Goal: Task Accomplishment & Management: Manage account settings

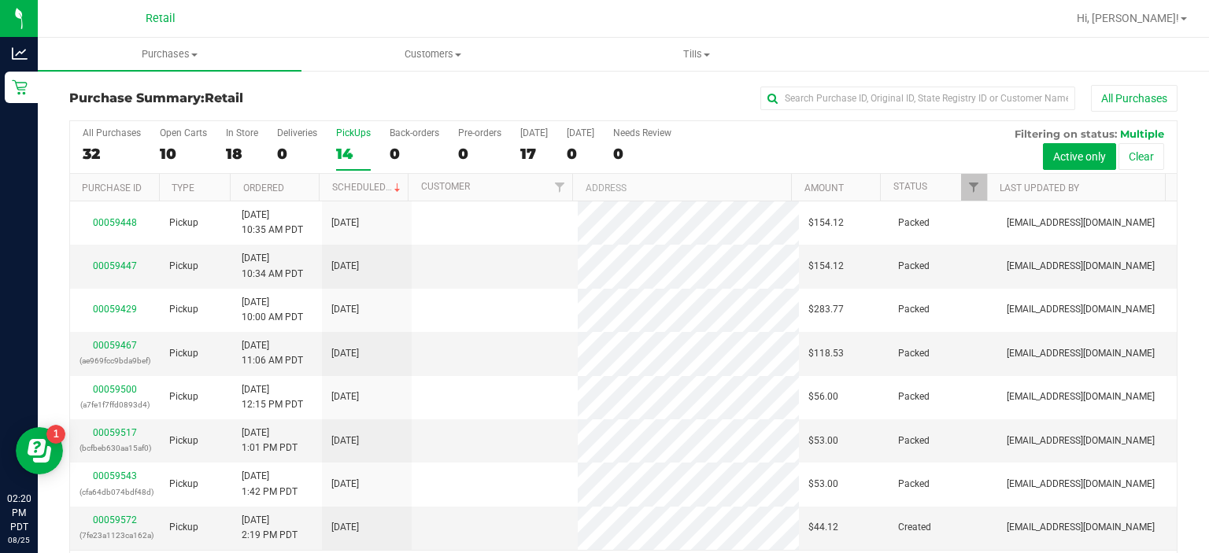
scroll to position [49, 0]
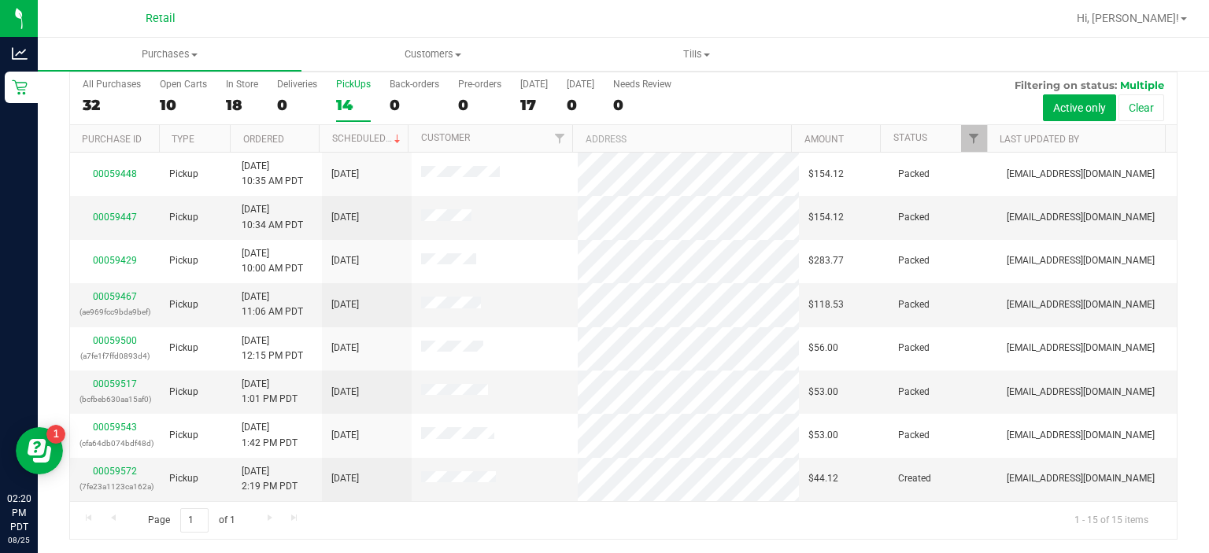
click at [356, 84] on div "PickUps" at bounding box center [353, 84] width 35 height 11
click at [0, 0] on input "PickUps 14" at bounding box center [0, 0] width 0 height 0
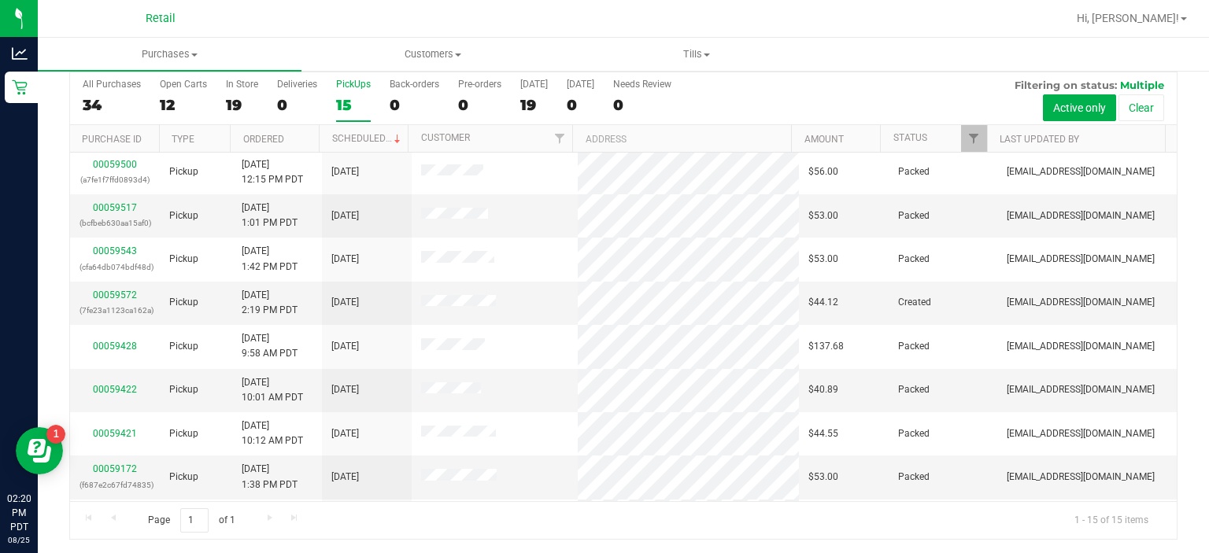
click at [356, 84] on div "PickUps" at bounding box center [353, 84] width 35 height 11
click at [0, 0] on input "PickUps 15" at bounding box center [0, 0] width 0 height 0
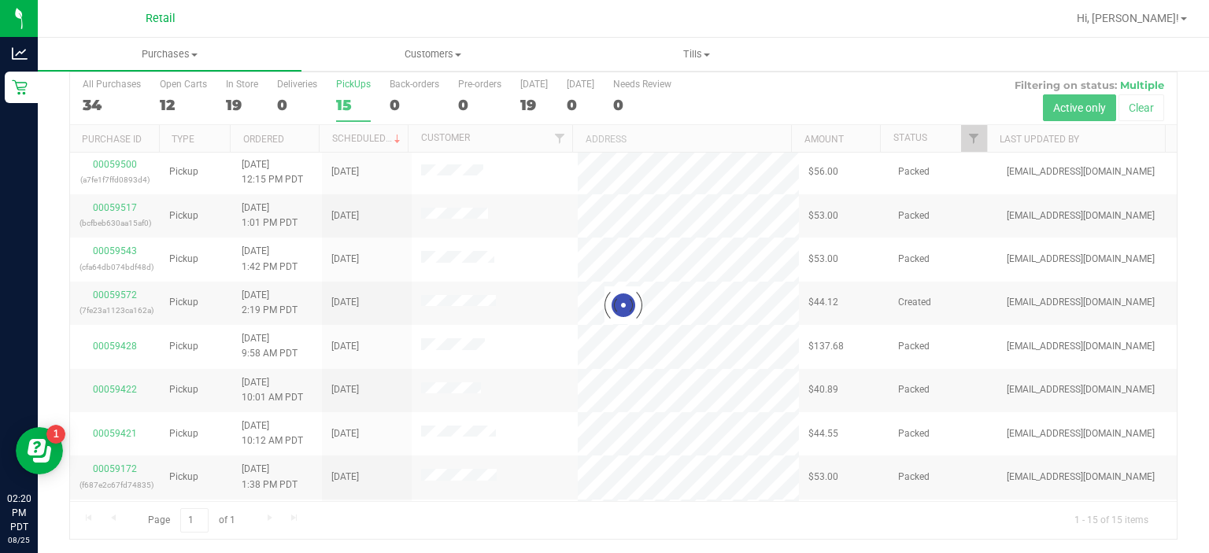
scroll to position [0, 0]
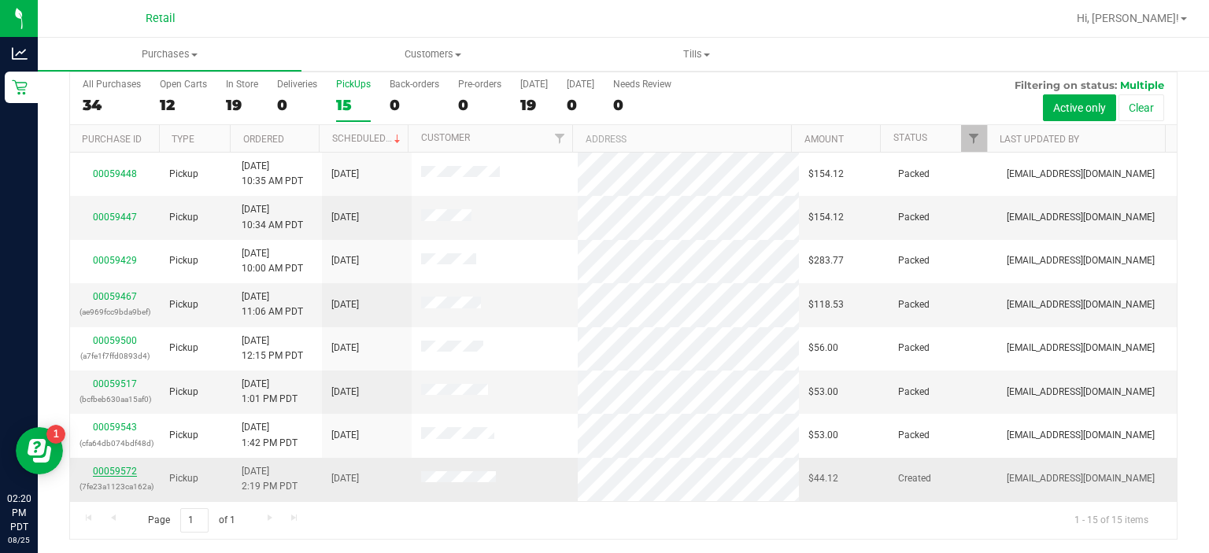
click at [116, 468] on link "00059572" at bounding box center [115, 471] width 44 height 11
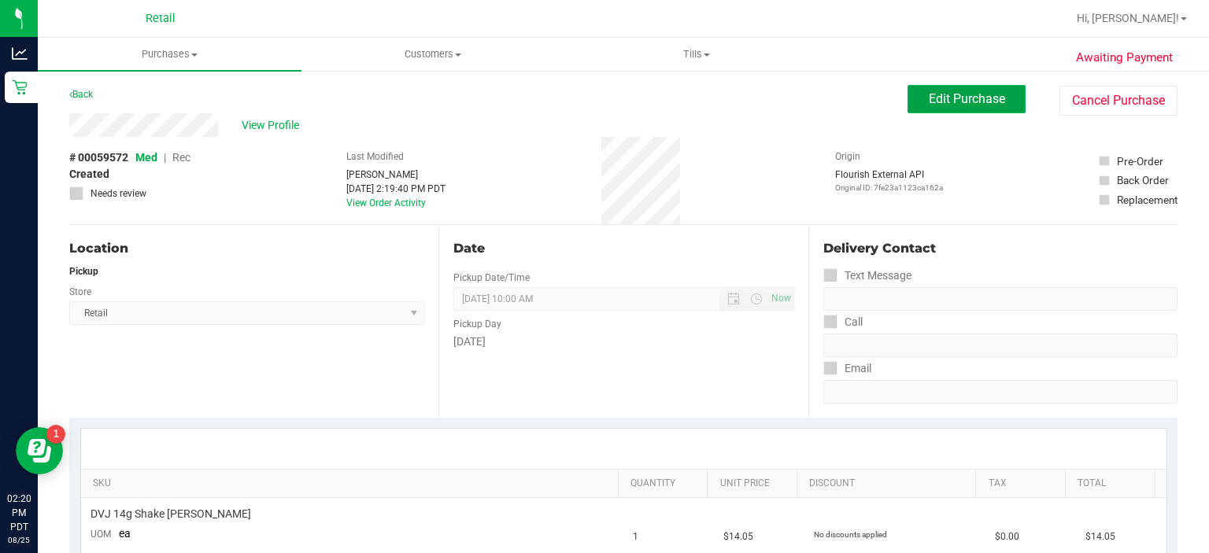
click at [948, 98] on span "Edit Purchase" at bounding box center [967, 98] width 76 height 15
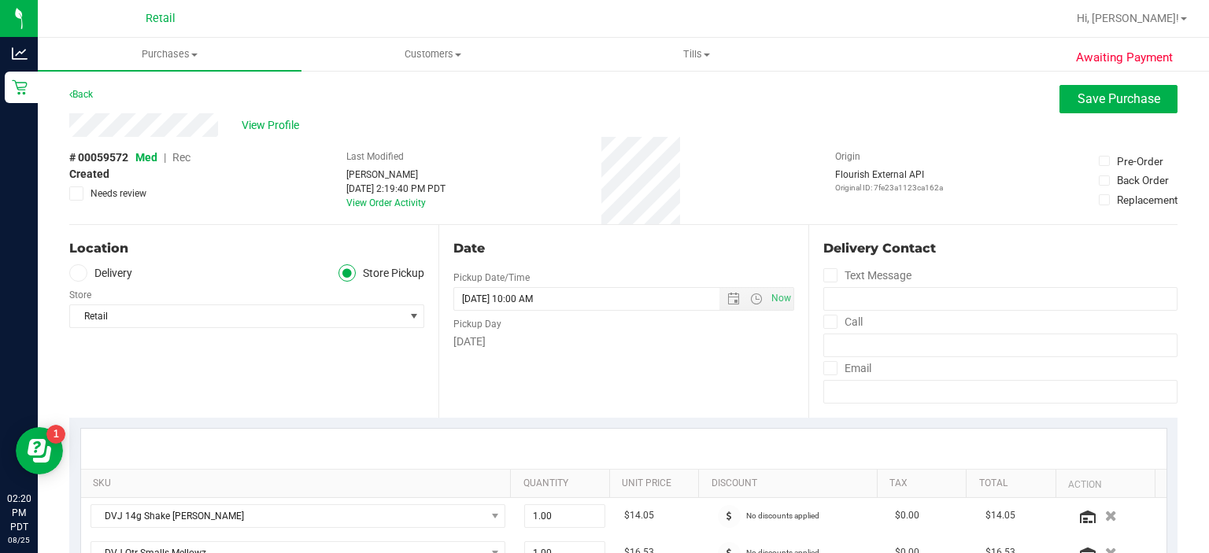
click at [180, 164] on span "Rec" at bounding box center [181, 157] width 18 height 13
click at [1089, 94] on span "Save Purchase" at bounding box center [1119, 98] width 83 height 15
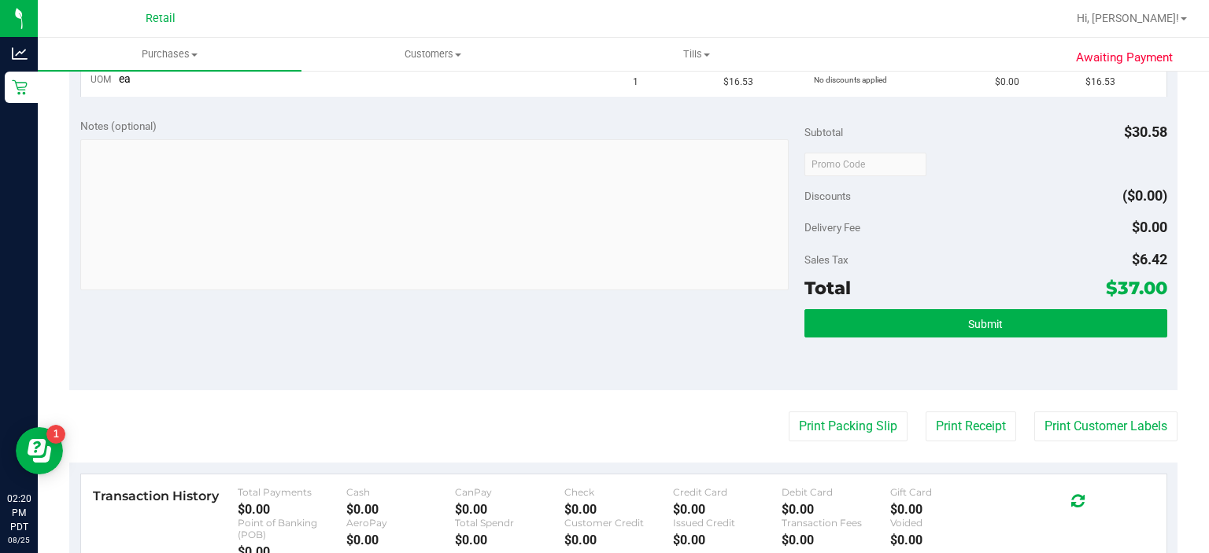
scroll to position [512, 0]
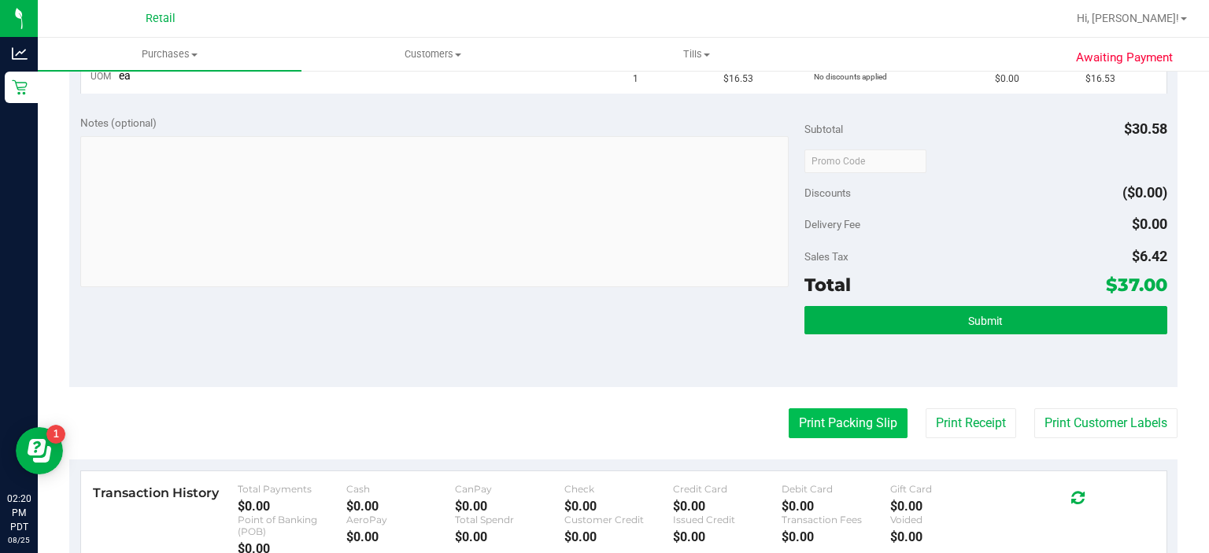
click at [822, 424] on button "Print Packing Slip" at bounding box center [848, 424] width 119 height 30
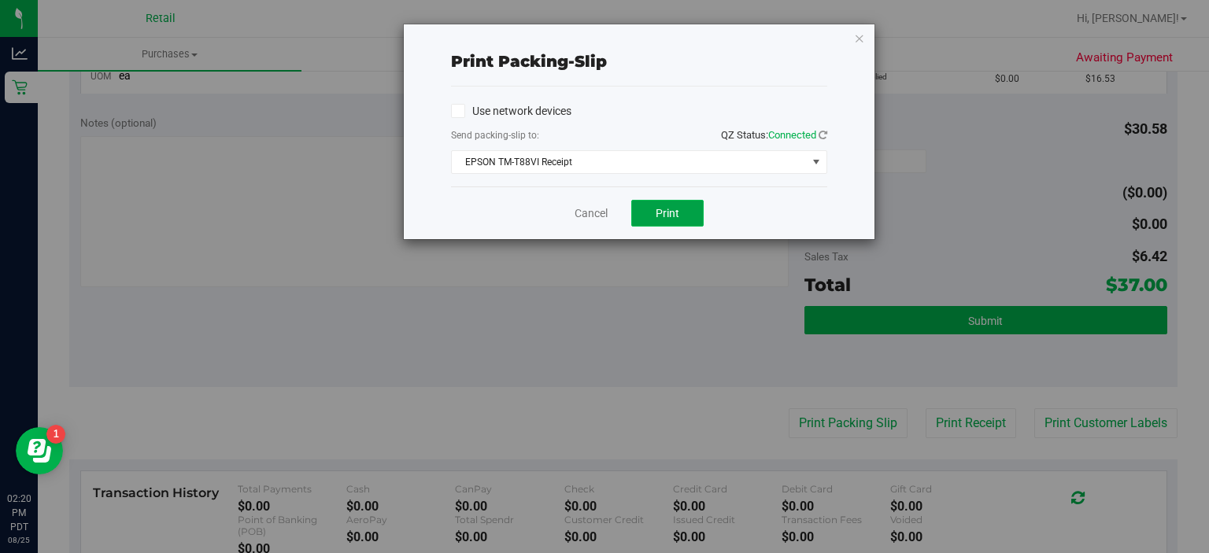
click at [671, 215] on span "Print" at bounding box center [668, 213] width 24 height 13
click at [576, 210] on link "Cancel" at bounding box center [591, 213] width 33 height 17
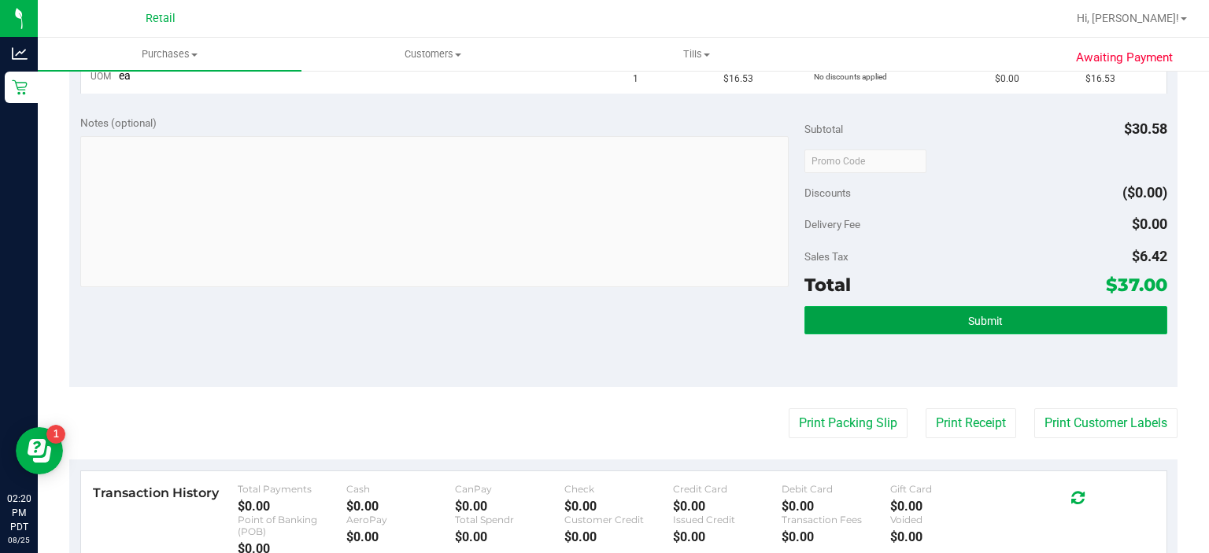
click at [1007, 326] on button "Submit" at bounding box center [985, 320] width 362 height 28
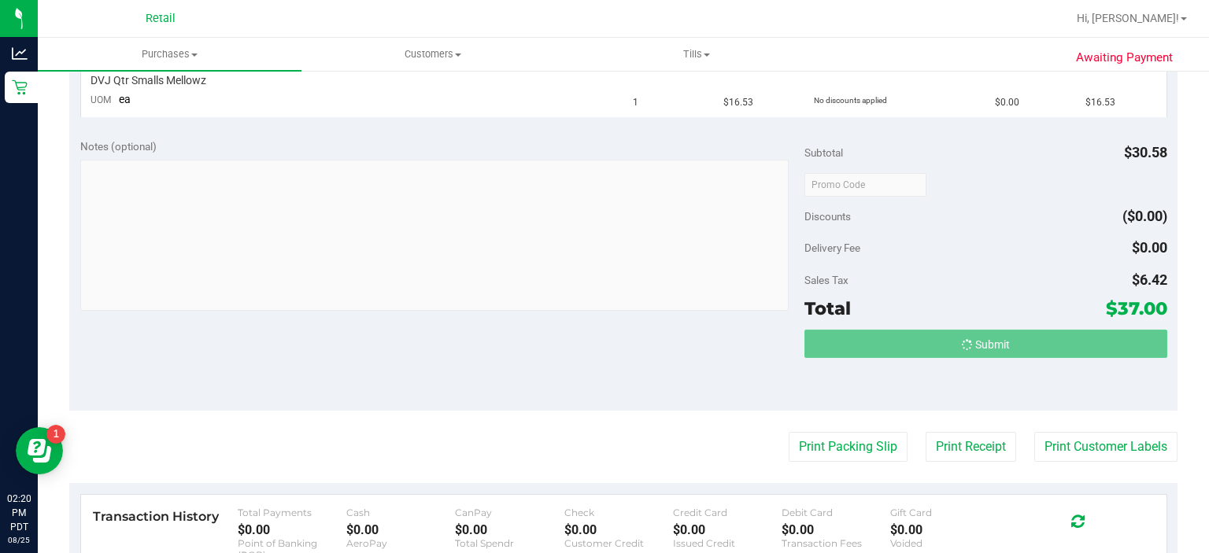
scroll to position [464, 0]
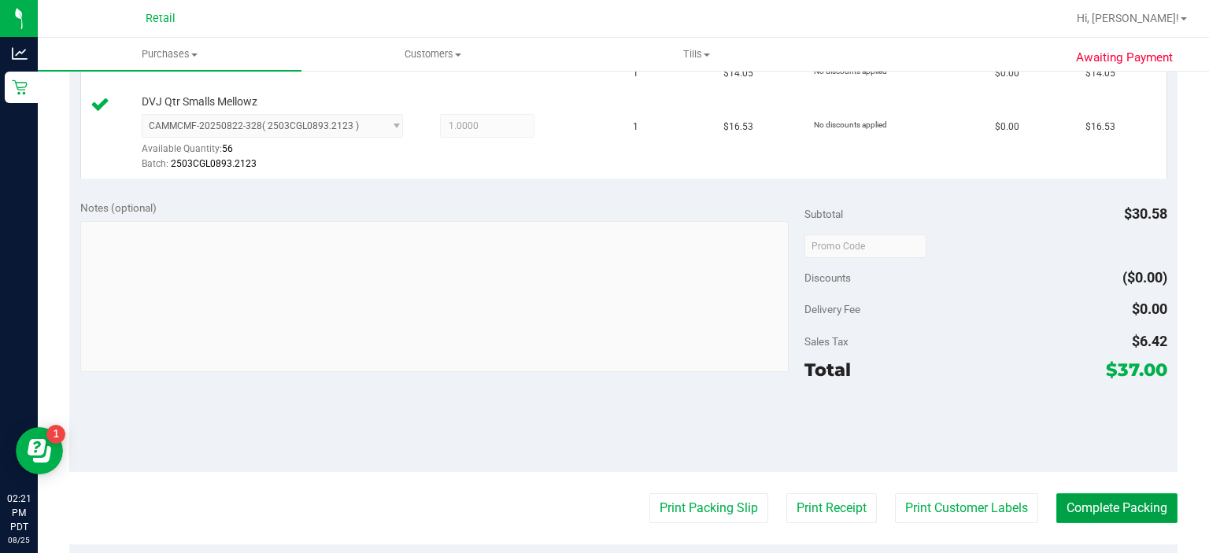
click at [1111, 505] on button "Complete Packing" at bounding box center [1116, 509] width 121 height 30
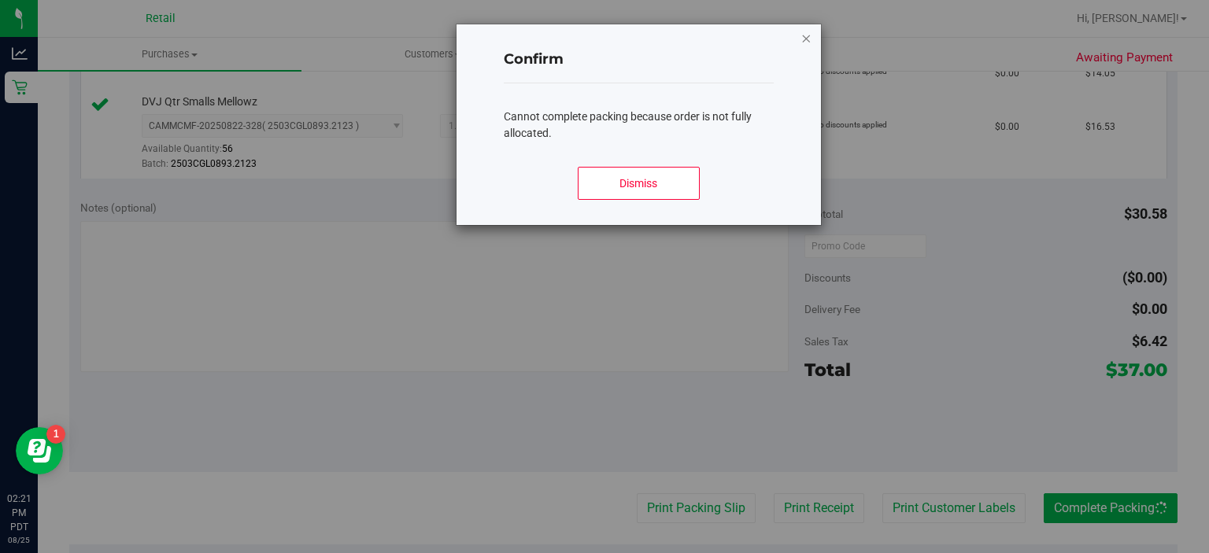
click at [806, 44] on icon "Close modal" at bounding box center [806, 37] width 11 height 19
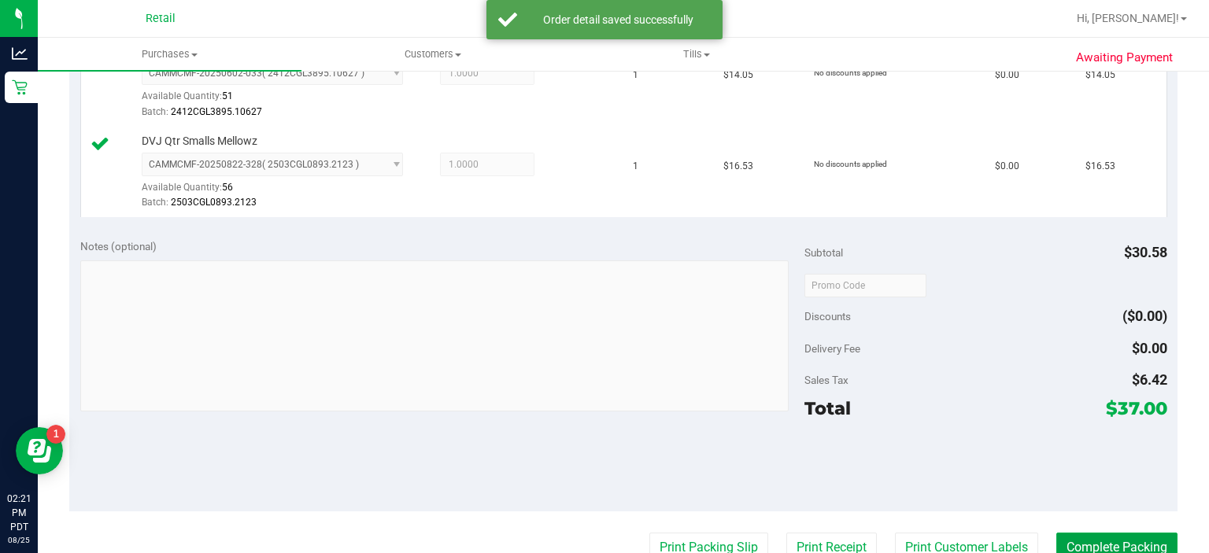
scroll to position [541, 0]
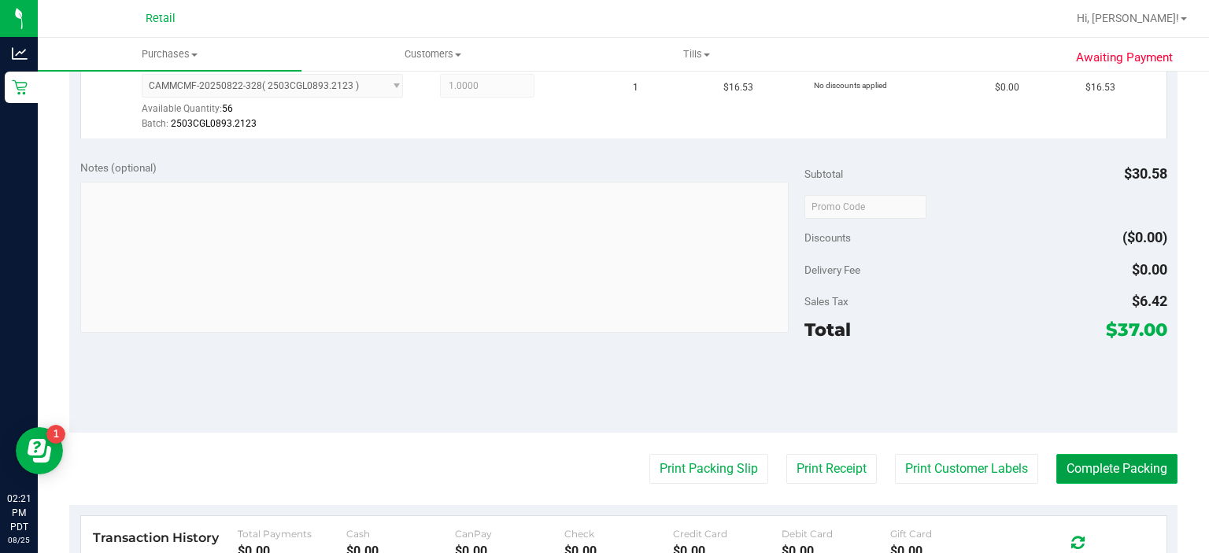
click at [1114, 461] on button "Complete Packing" at bounding box center [1116, 469] width 121 height 30
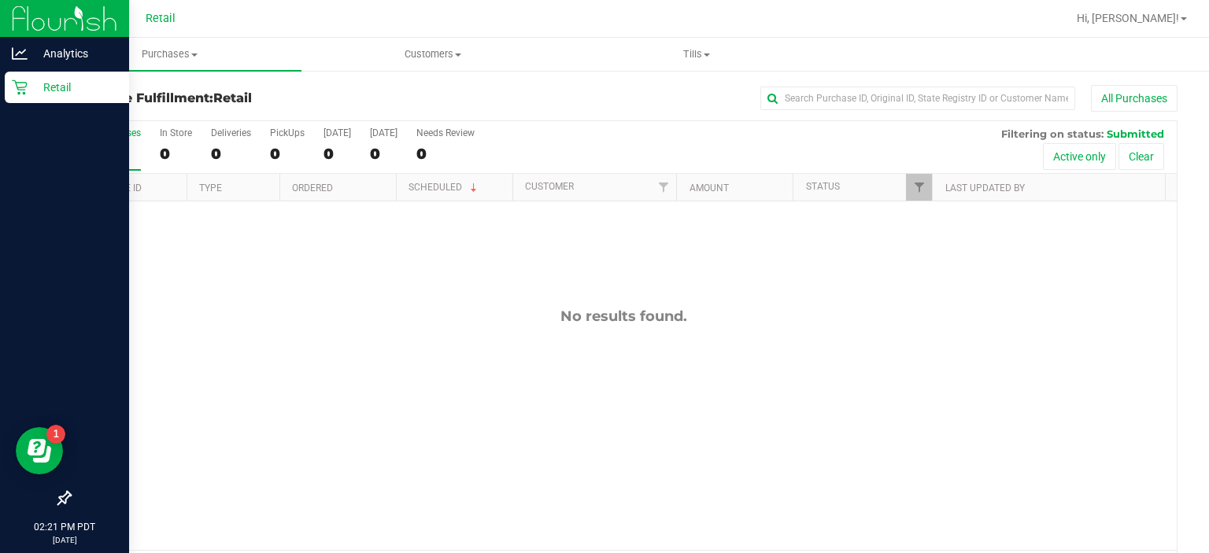
click at [20, 91] on icon at bounding box center [20, 87] width 16 height 16
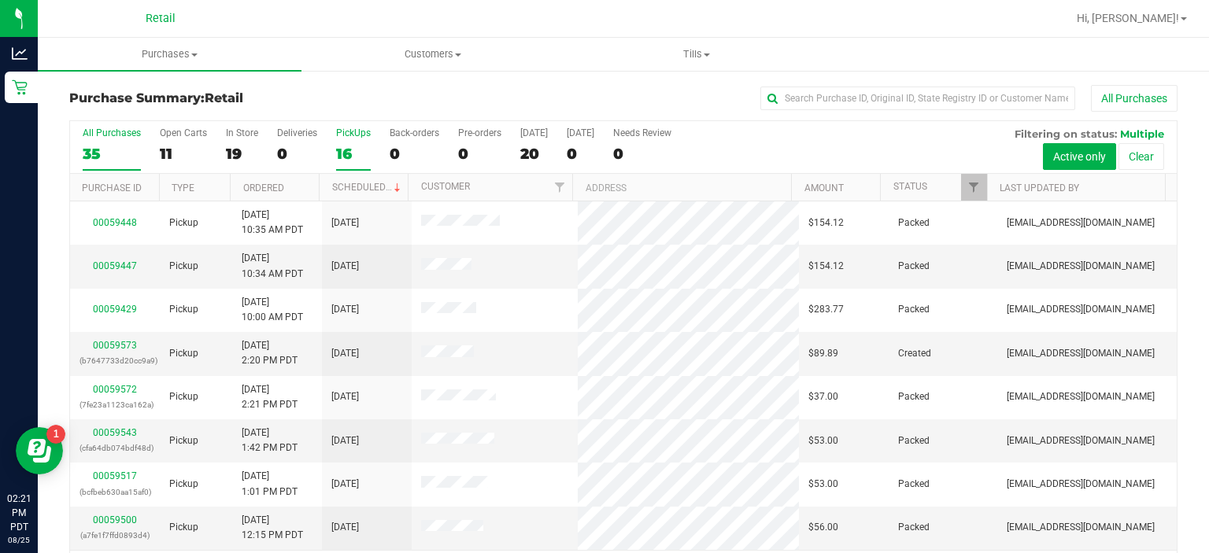
click at [351, 132] on div "PickUps" at bounding box center [353, 133] width 35 height 11
click at [0, 0] on input "PickUps 16" at bounding box center [0, 0] width 0 height 0
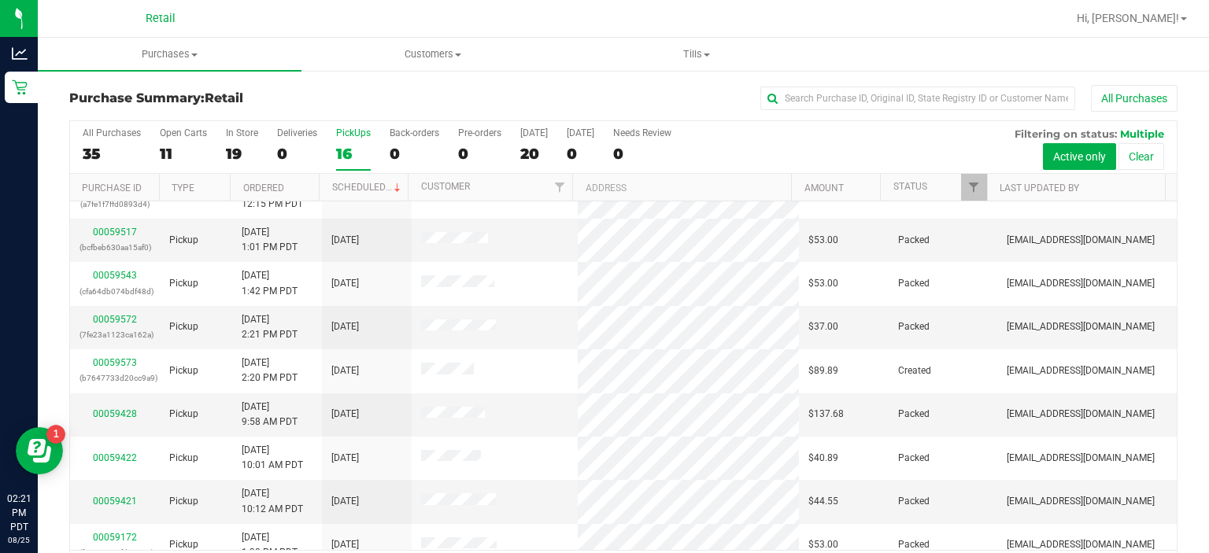
scroll to position [202, 0]
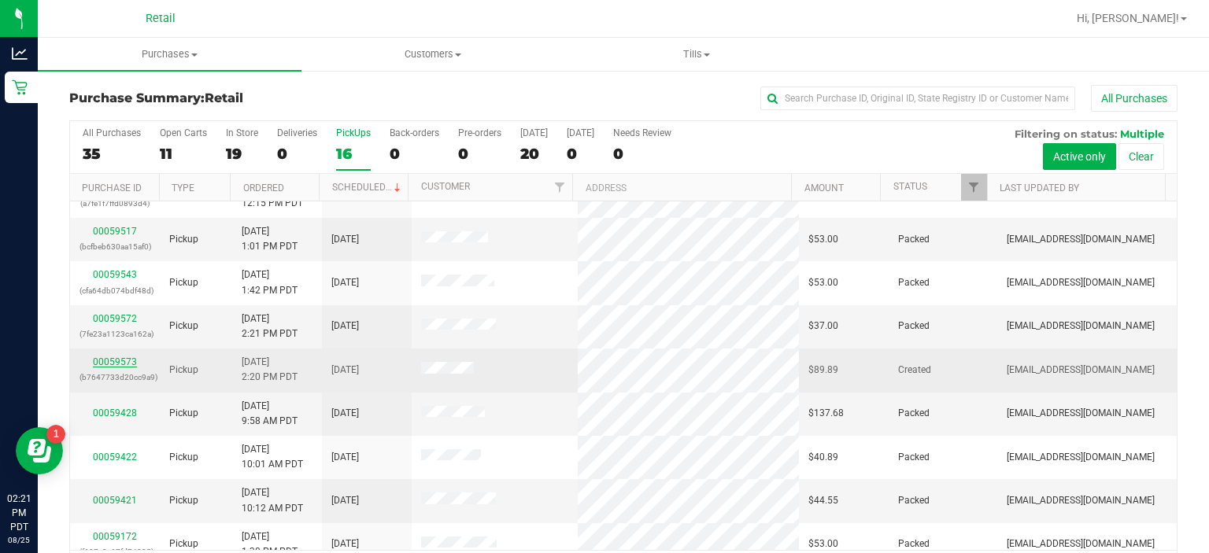
click at [116, 360] on link "00059573" at bounding box center [115, 362] width 44 height 11
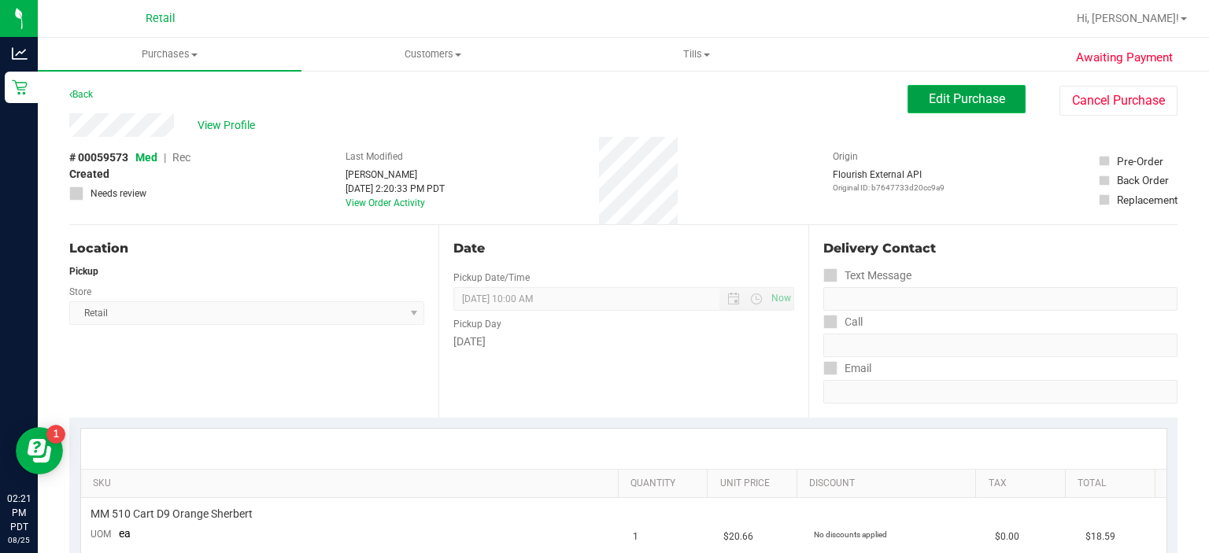
click at [935, 101] on span "Edit Purchase" at bounding box center [967, 98] width 76 height 15
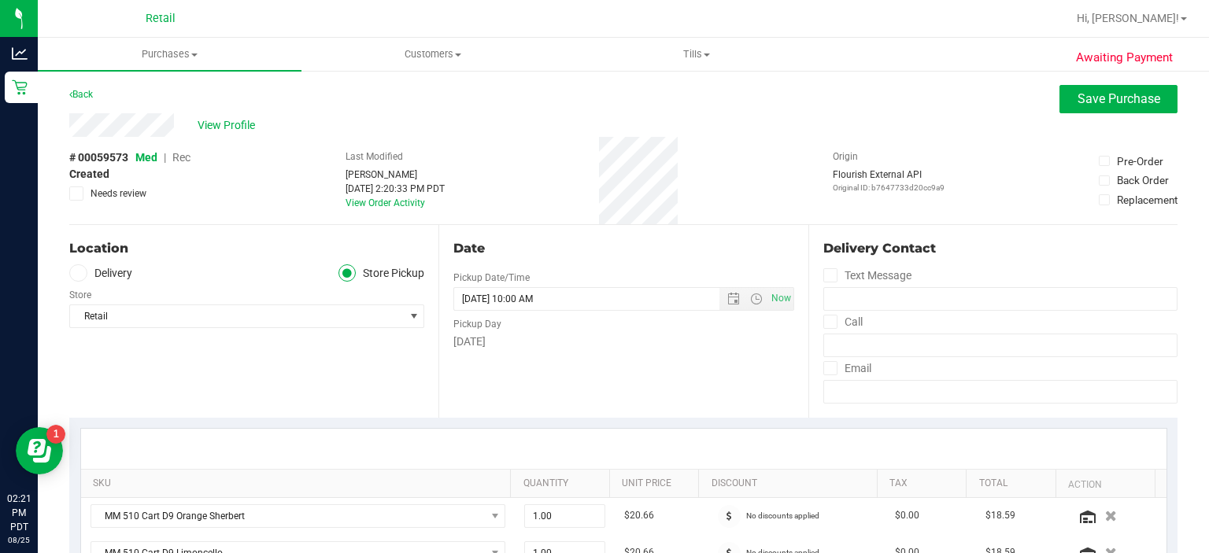
click at [173, 160] on span "Rec" at bounding box center [181, 157] width 18 height 13
click at [1078, 96] on span "Save Purchase" at bounding box center [1119, 98] width 83 height 15
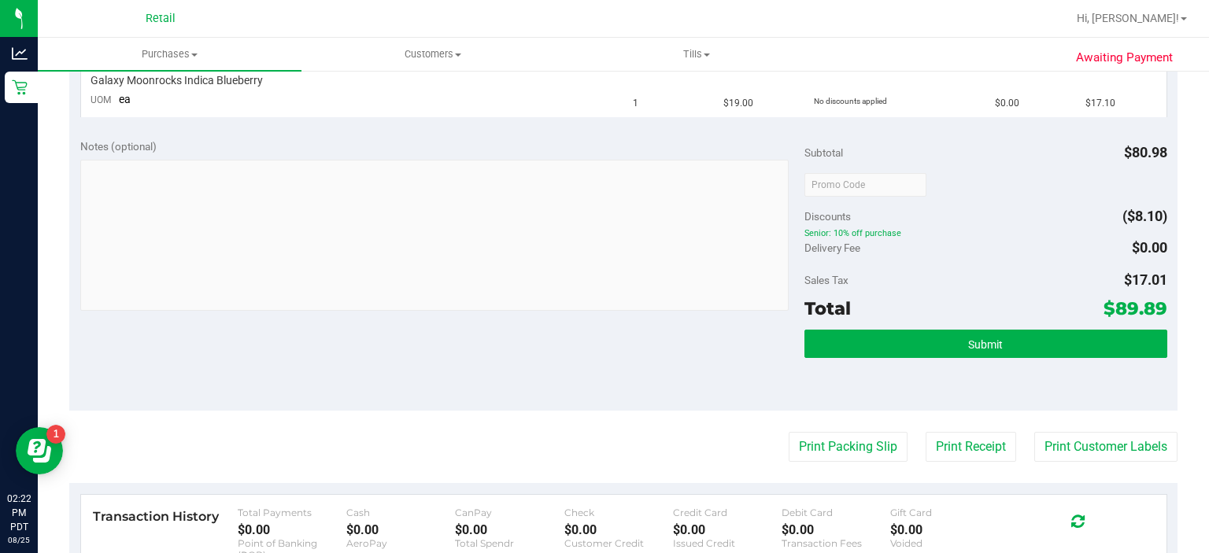
scroll to position [614, 0]
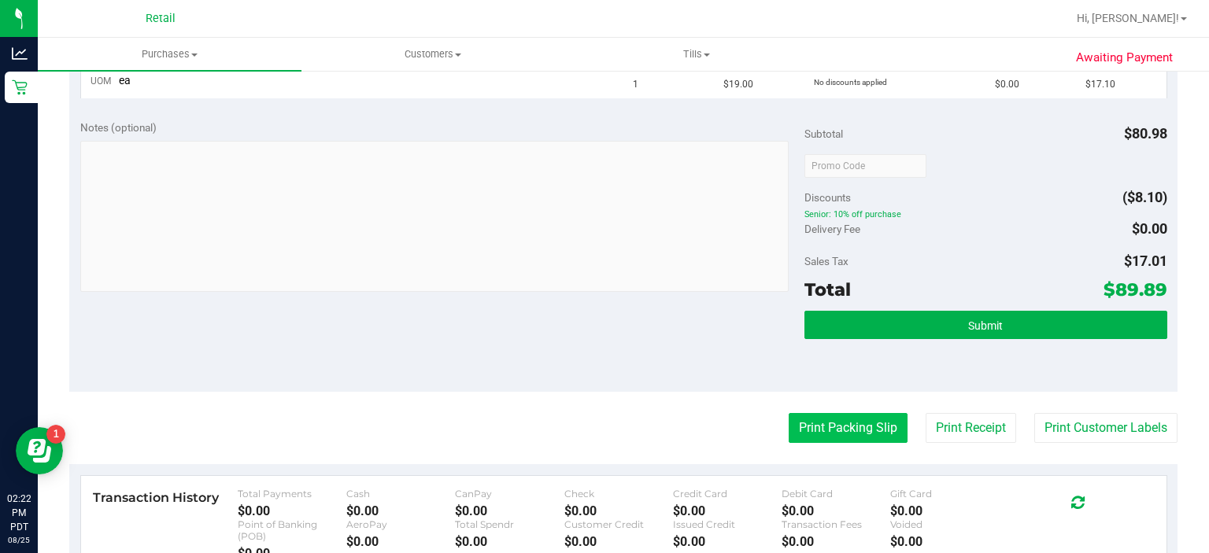
click at [812, 427] on button "Print Packing Slip" at bounding box center [848, 428] width 119 height 30
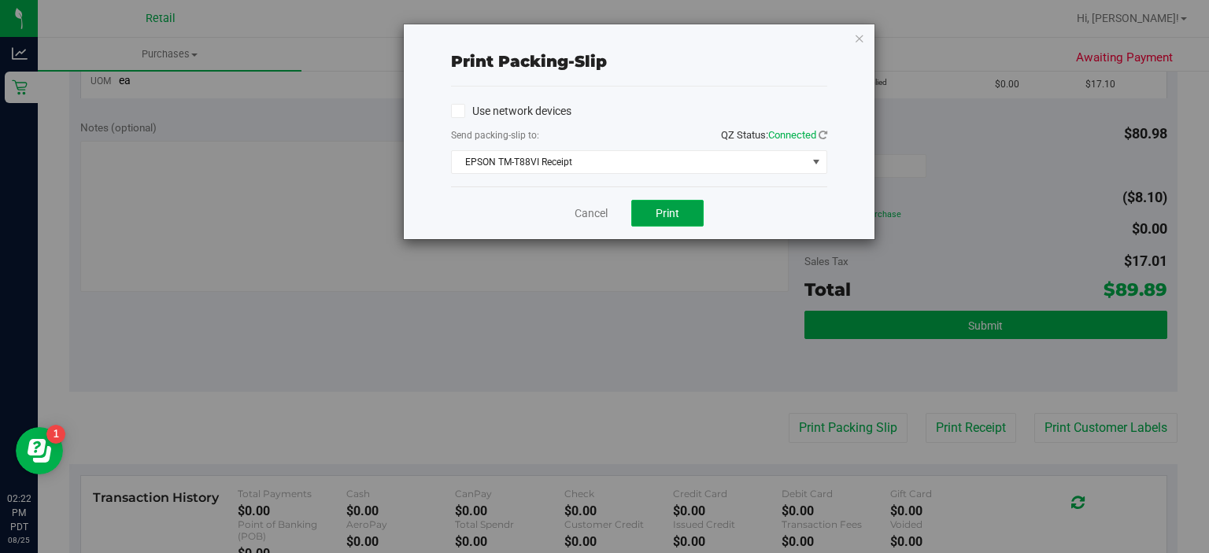
click at [667, 203] on button "Print" at bounding box center [667, 213] width 72 height 27
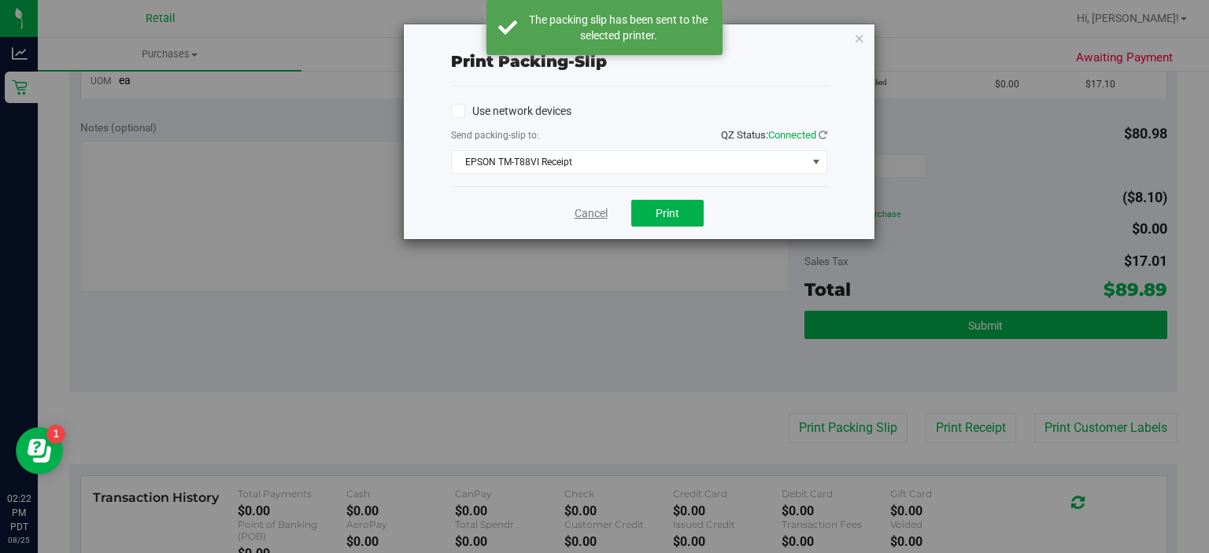
click at [581, 209] on link "Cancel" at bounding box center [591, 213] width 33 height 17
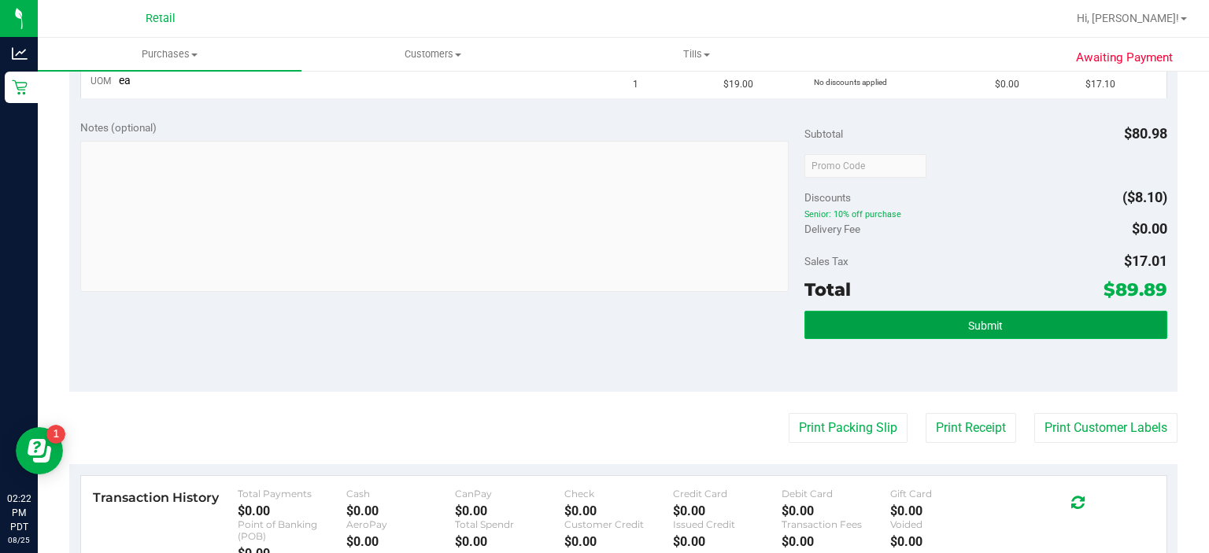
click at [947, 328] on button "Submit" at bounding box center [985, 325] width 362 height 28
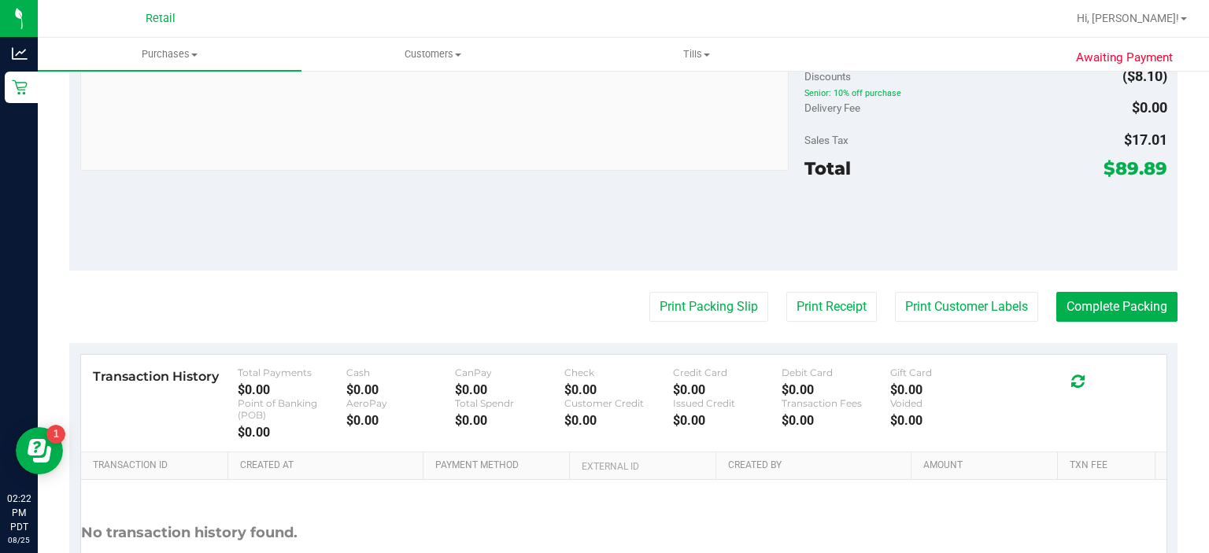
scroll to position [871, 0]
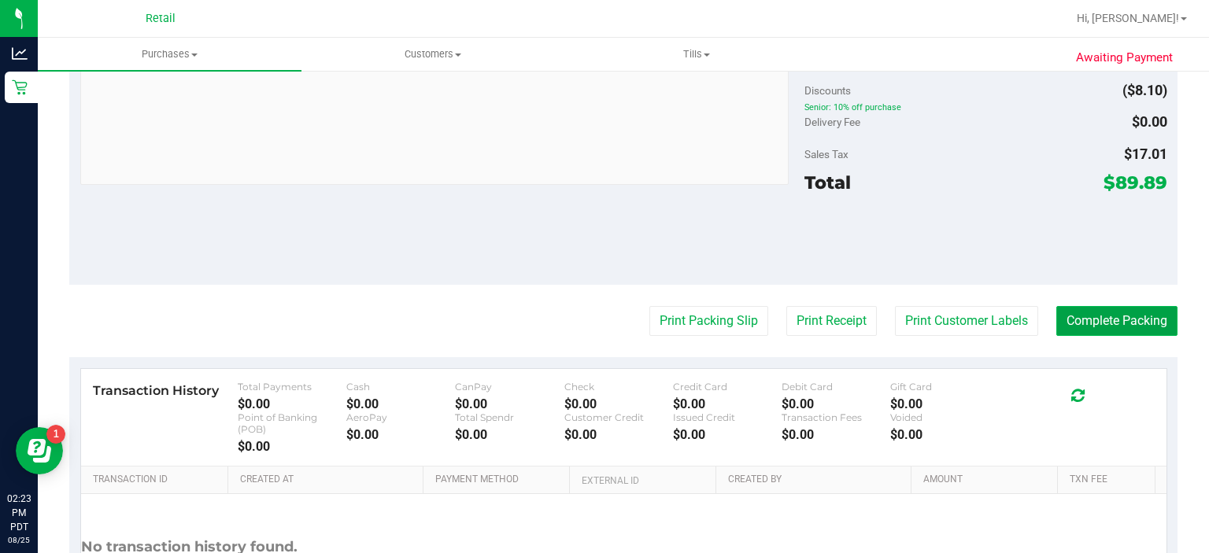
click at [1121, 306] on button "Complete Packing" at bounding box center [1116, 321] width 121 height 30
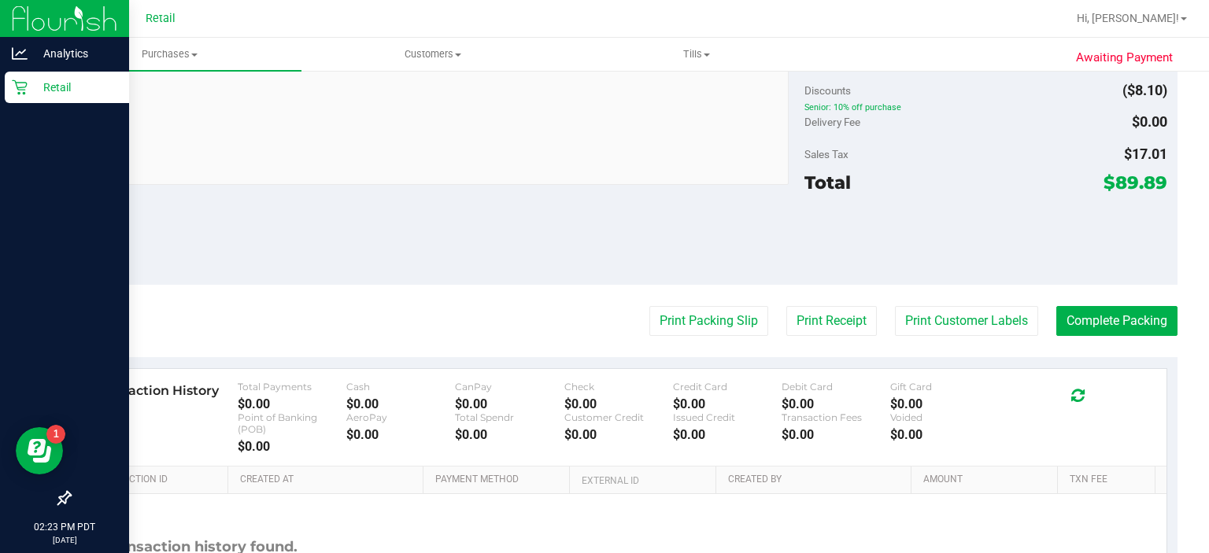
click at [23, 93] on icon at bounding box center [19, 87] width 15 height 15
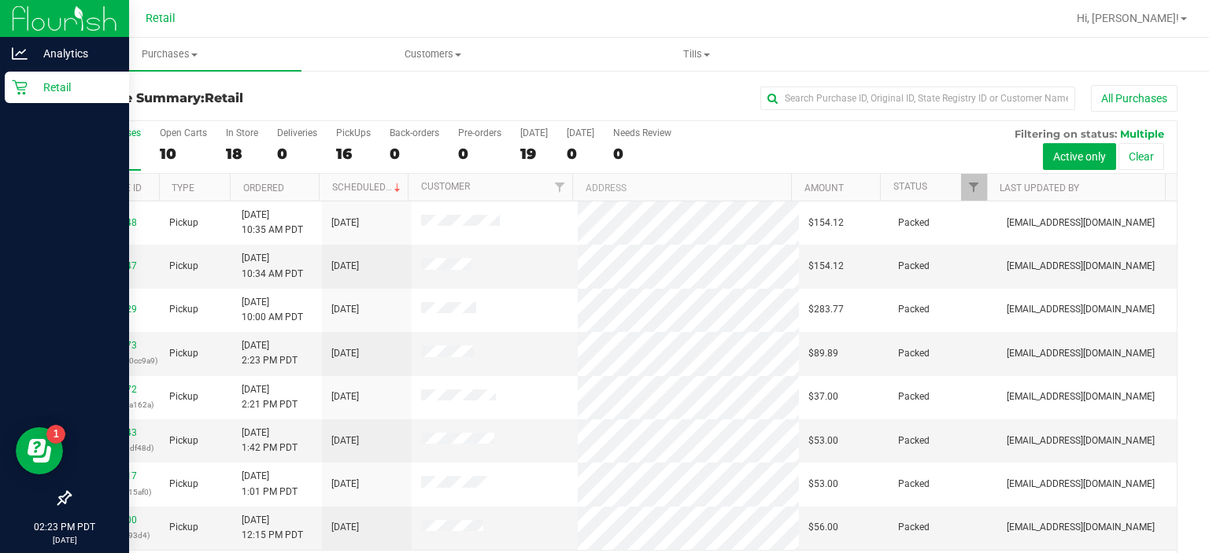
click at [37, 98] on div "Retail" at bounding box center [67, 87] width 124 height 31
click at [8, 90] on div "Retail" at bounding box center [67, 87] width 124 height 31
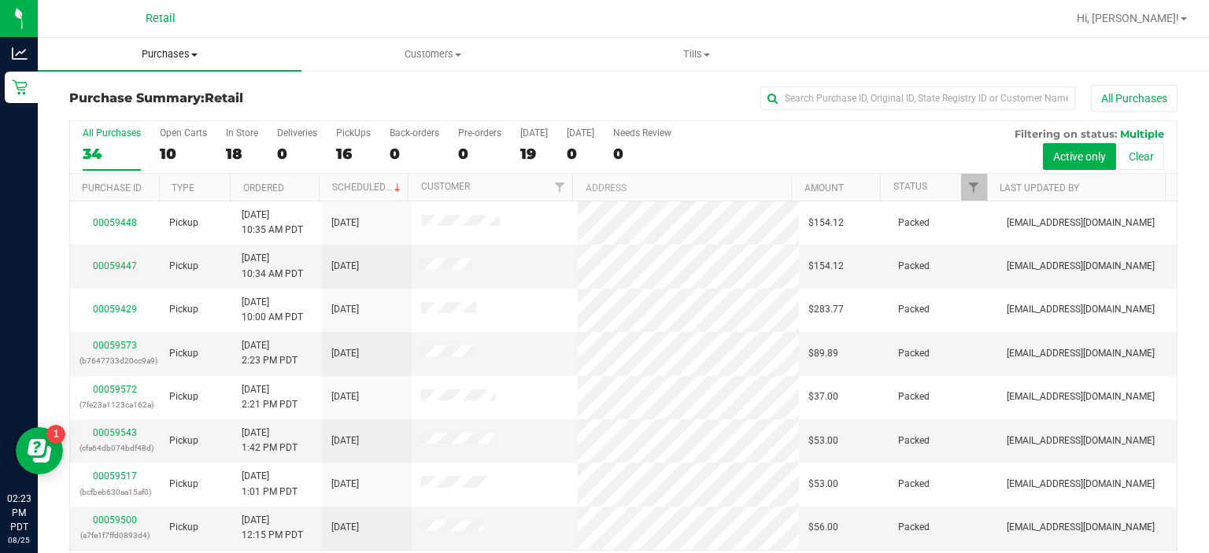
click at [277, 40] on uib-tab-heading "Purchases Summary of purchases Fulfillment All purchases" at bounding box center [170, 54] width 264 height 33
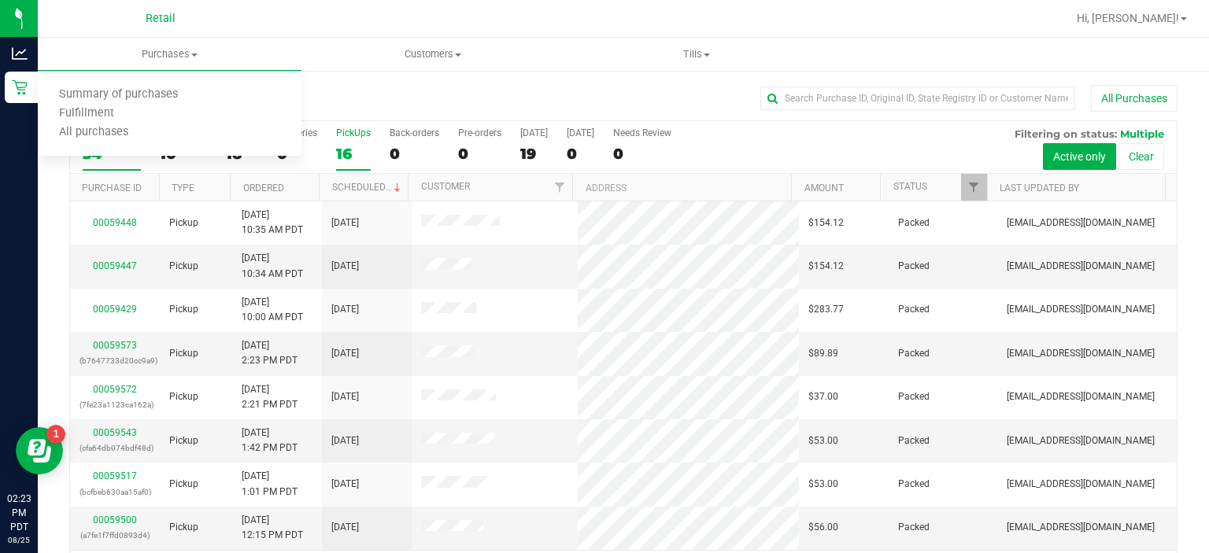
click at [352, 131] on div "PickUps" at bounding box center [353, 133] width 35 height 11
click at [0, 0] on input "PickUps 16" at bounding box center [0, 0] width 0 height 0
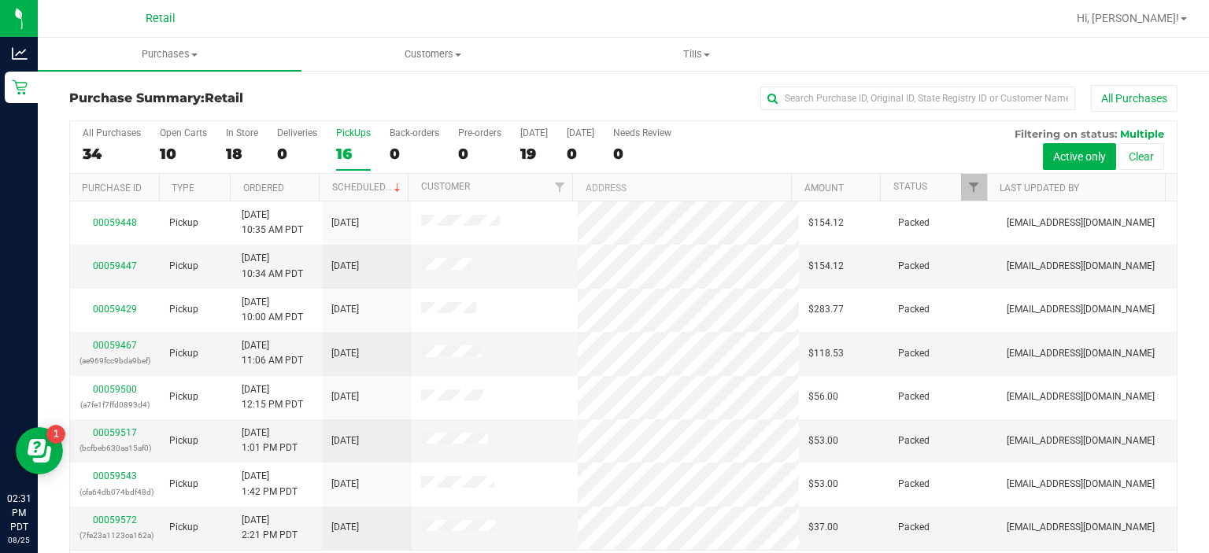
click at [351, 139] on label "PickUps 16" at bounding box center [353, 149] width 35 height 43
click at [0, 0] on input "PickUps 16" at bounding box center [0, 0] width 0 height 0
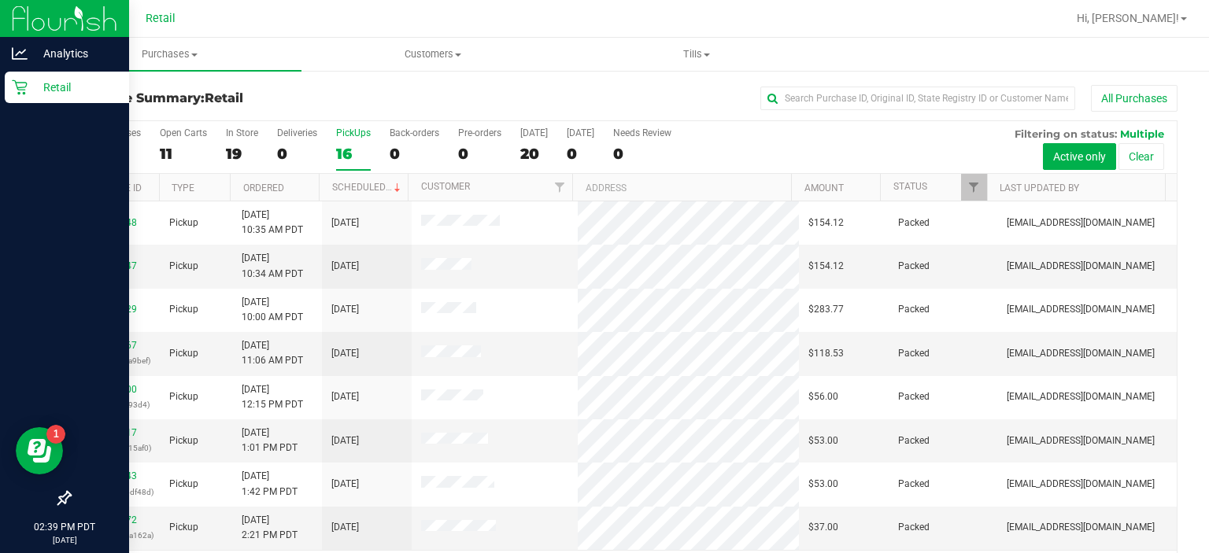
click at [9, 98] on div "Retail" at bounding box center [67, 87] width 124 height 31
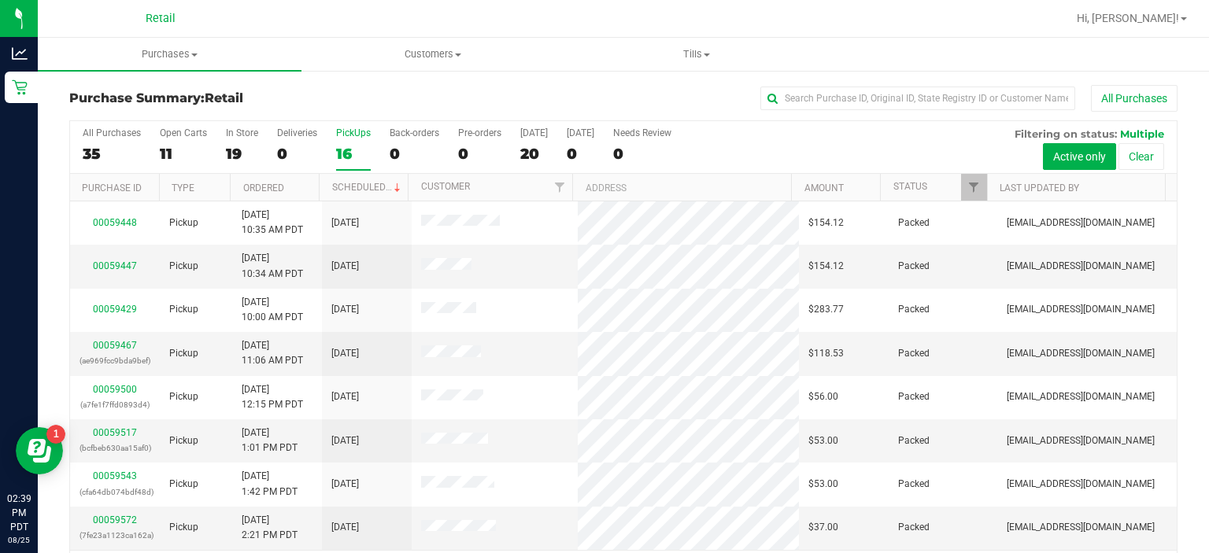
click at [345, 128] on div "PickUps" at bounding box center [353, 133] width 35 height 11
click at [0, 0] on input "PickUps 16" at bounding box center [0, 0] width 0 height 0
click at [357, 133] on div "PickUps" at bounding box center [353, 133] width 35 height 11
click at [0, 0] on input "PickUps 16" at bounding box center [0, 0] width 0 height 0
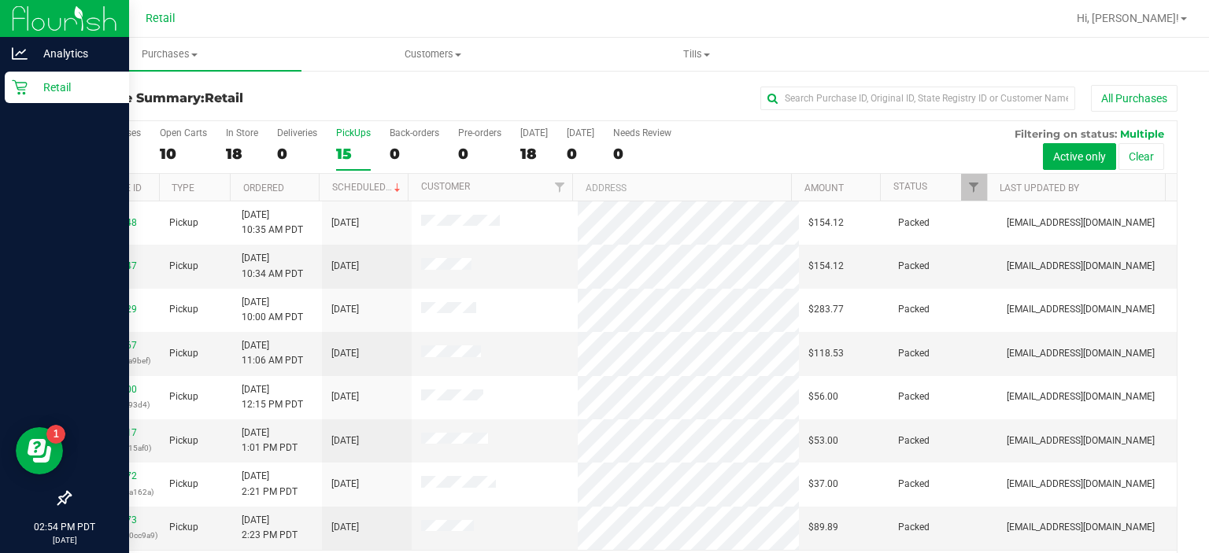
click at [22, 91] on icon at bounding box center [20, 87] width 16 height 16
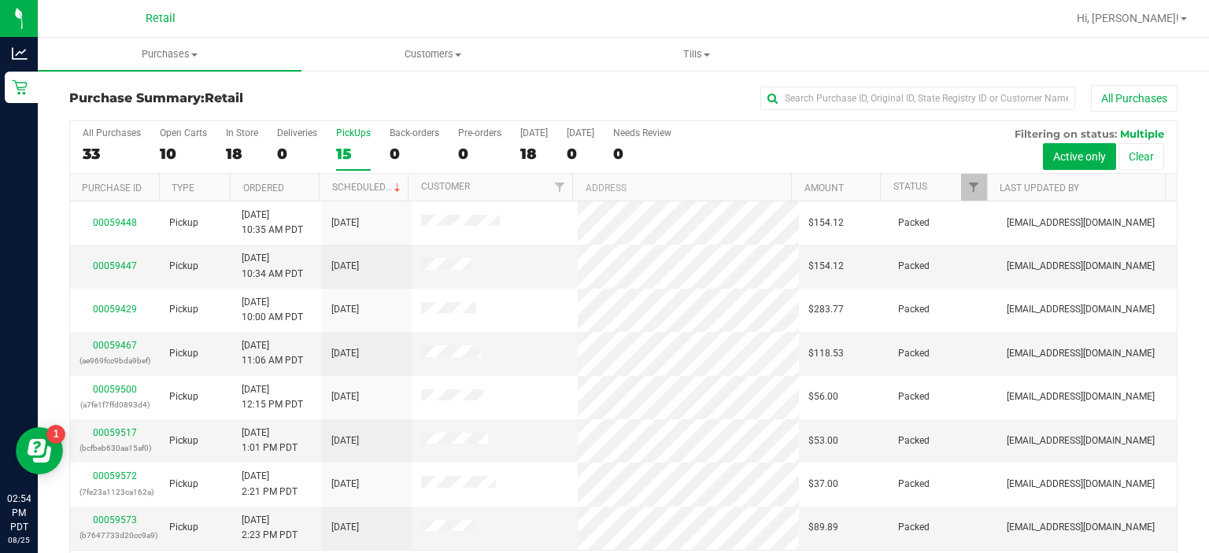
click at [349, 135] on div "PickUps" at bounding box center [353, 133] width 35 height 11
click at [0, 0] on input "PickUps 15" at bounding box center [0, 0] width 0 height 0
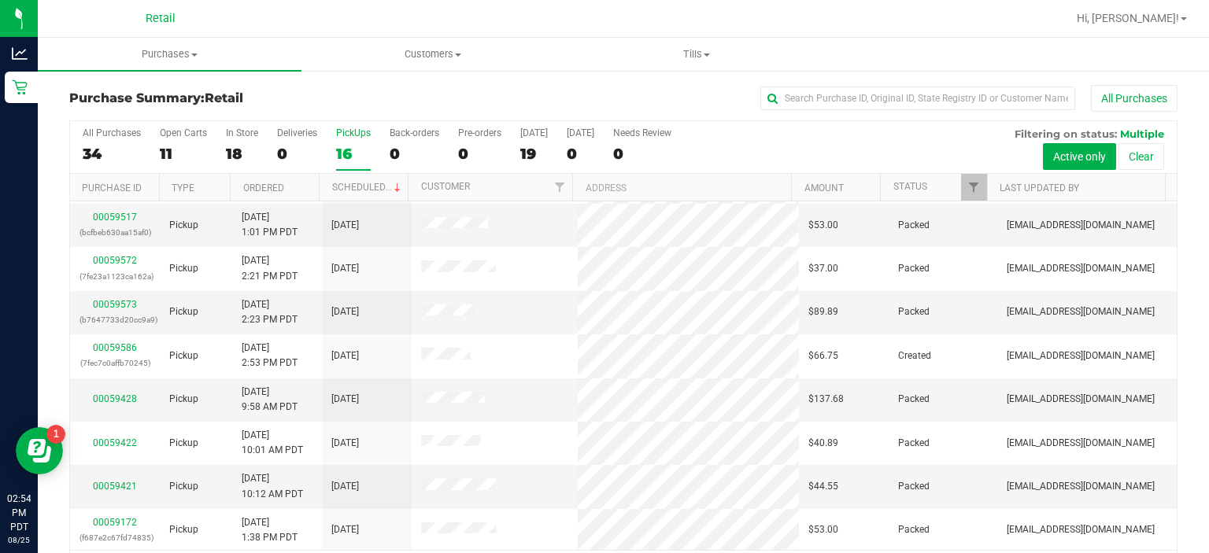
scroll to position [202, 0]
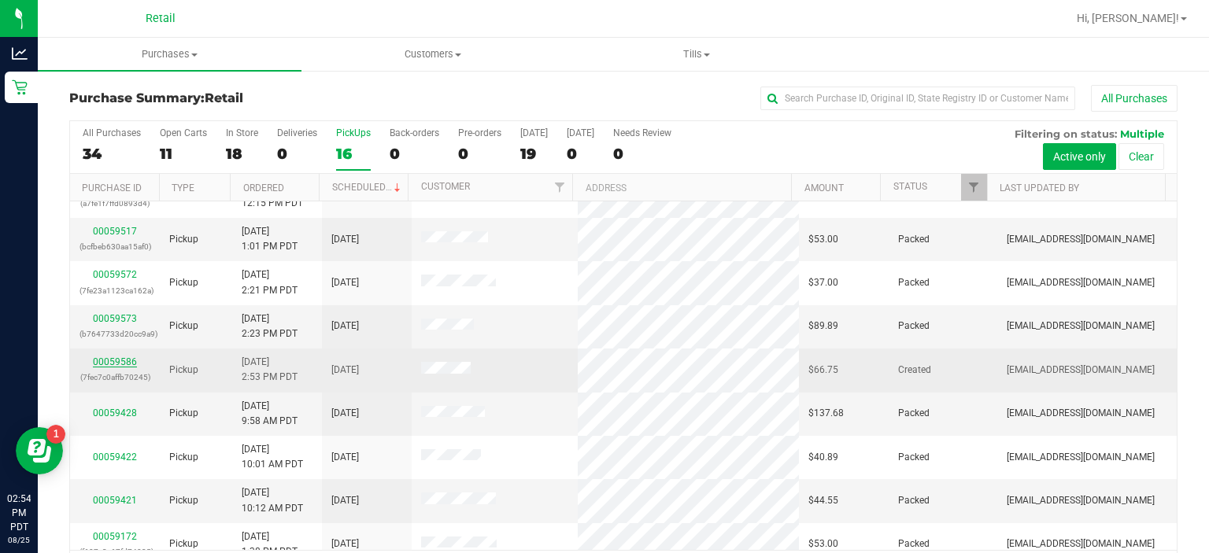
click at [120, 358] on link "00059586" at bounding box center [115, 362] width 44 height 11
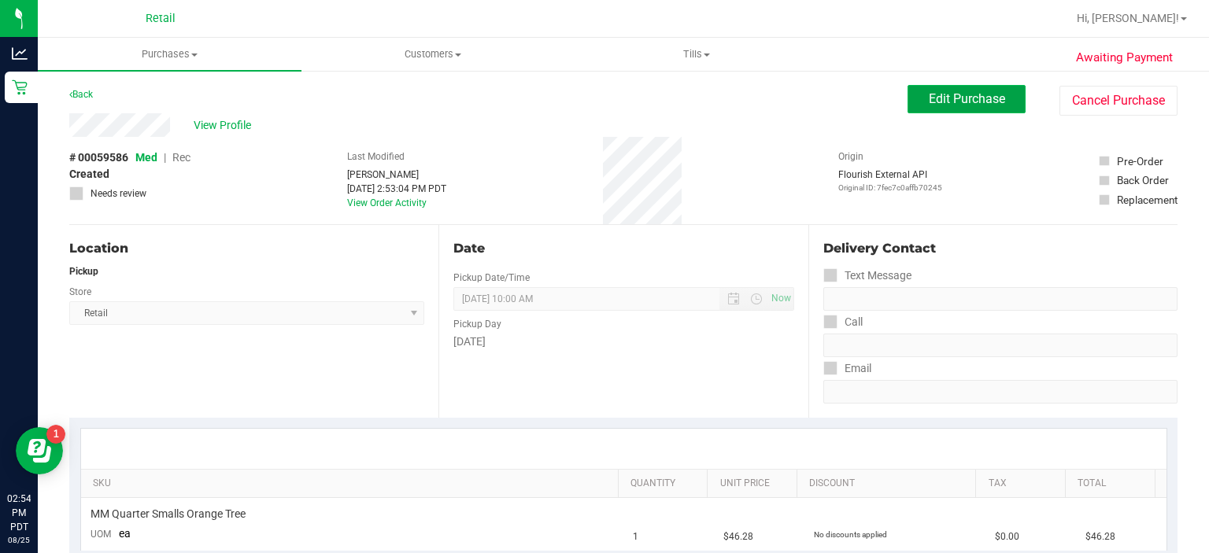
click at [945, 88] on button "Edit Purchase" at bounding box center [967, 99] width 118 height 28
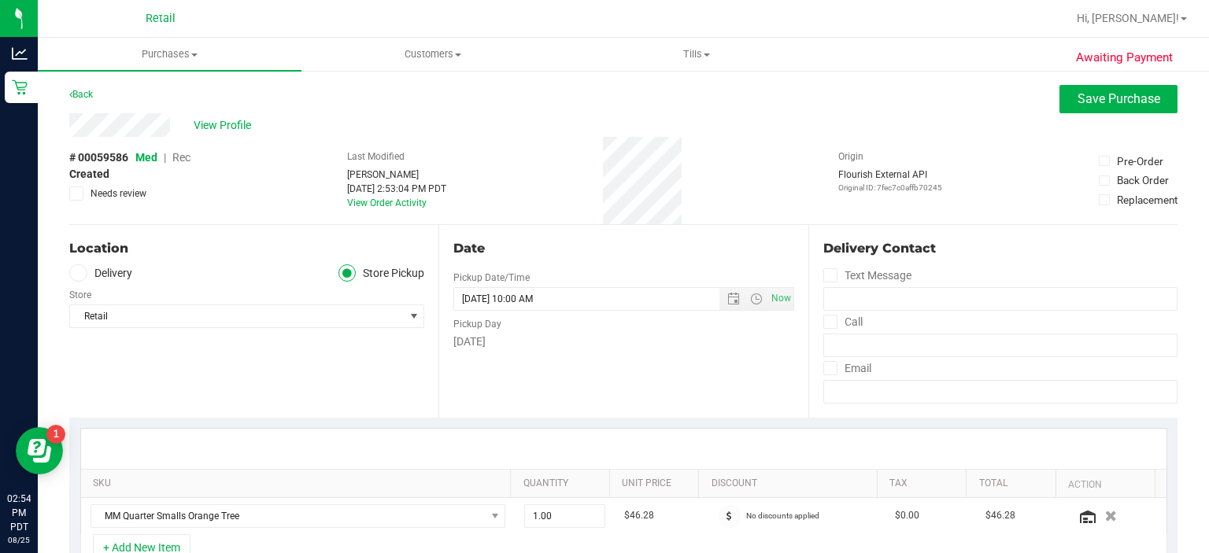
click at [181, 163] on span "Rec" at bounding box center [181, 157] width 18 height 13
click at [1079, 111] on button "Save Purchase" at bounding box center [1118, 99] width 118 height 28
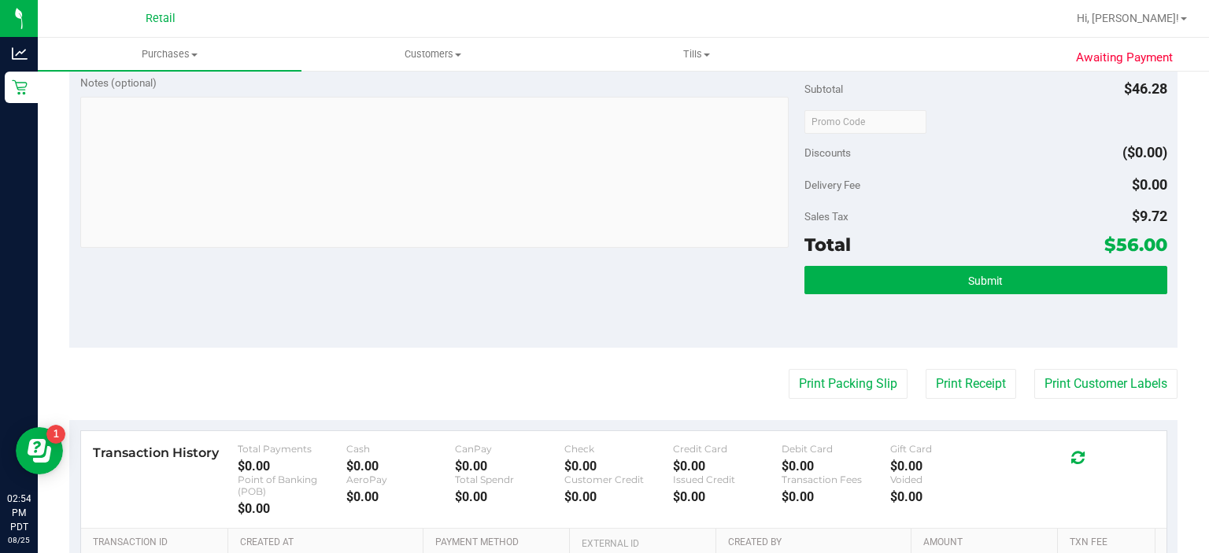
scroll to position [500, 0]
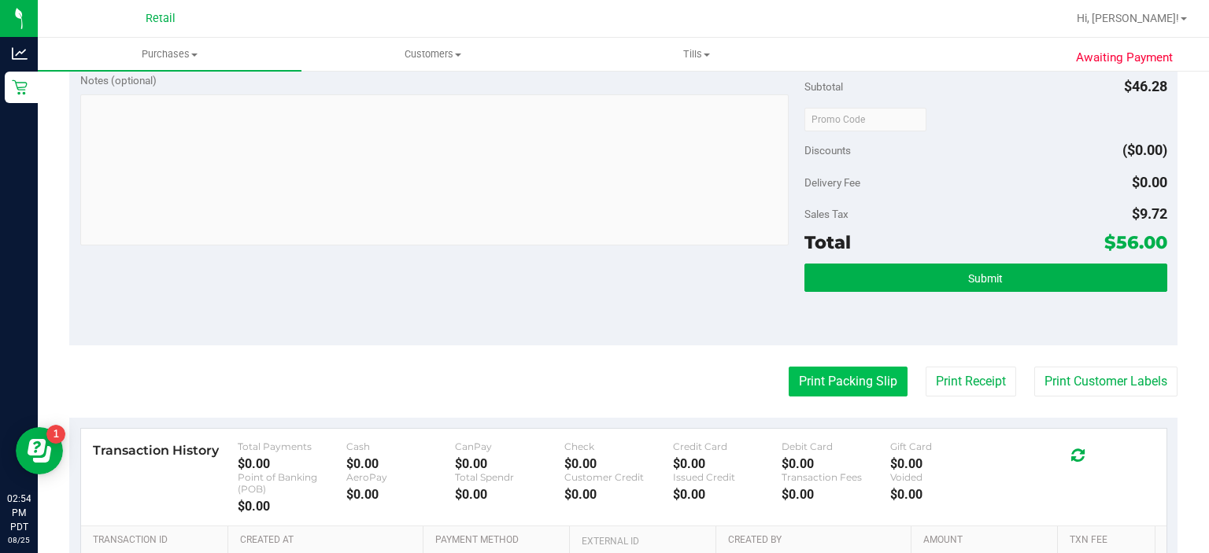
click at [835, 384] on button "Print Packing Slip" at bounding box center [848, 382] width 119 height 30
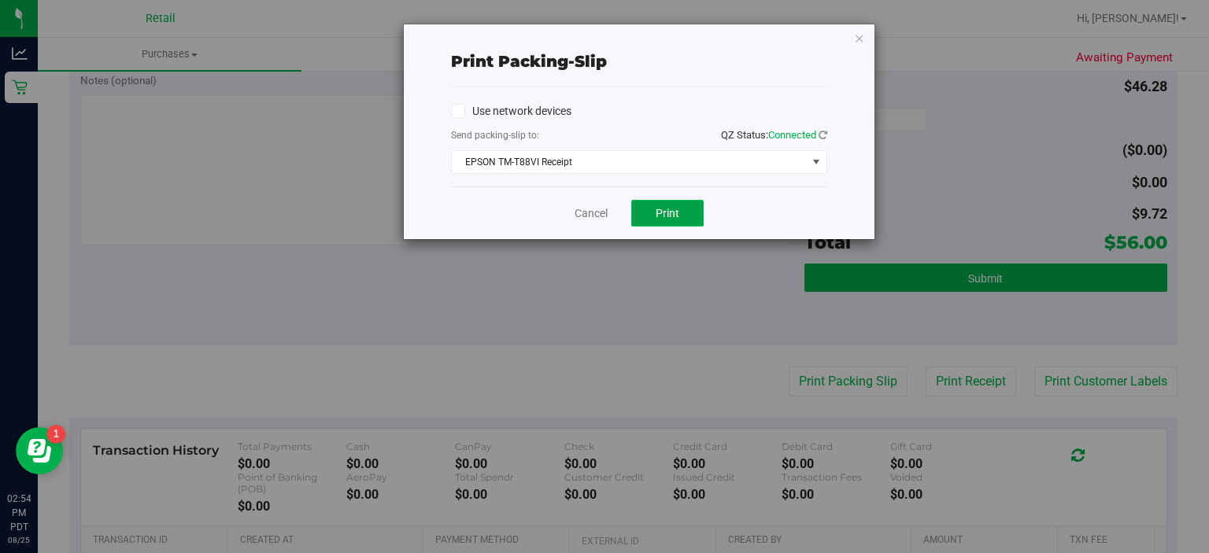
click at [662, 201] on button "Print" at bounding box center [667, 213] width 72 height 27
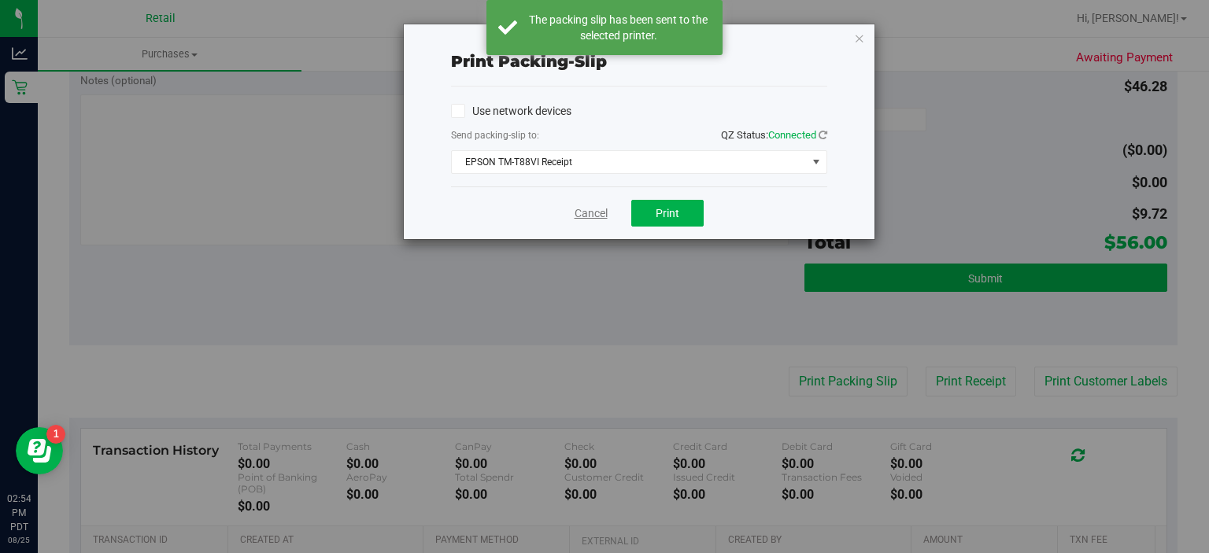
click at [577, 216] on link "Cancel" at bounding box center [591, 213] width 33 height 17
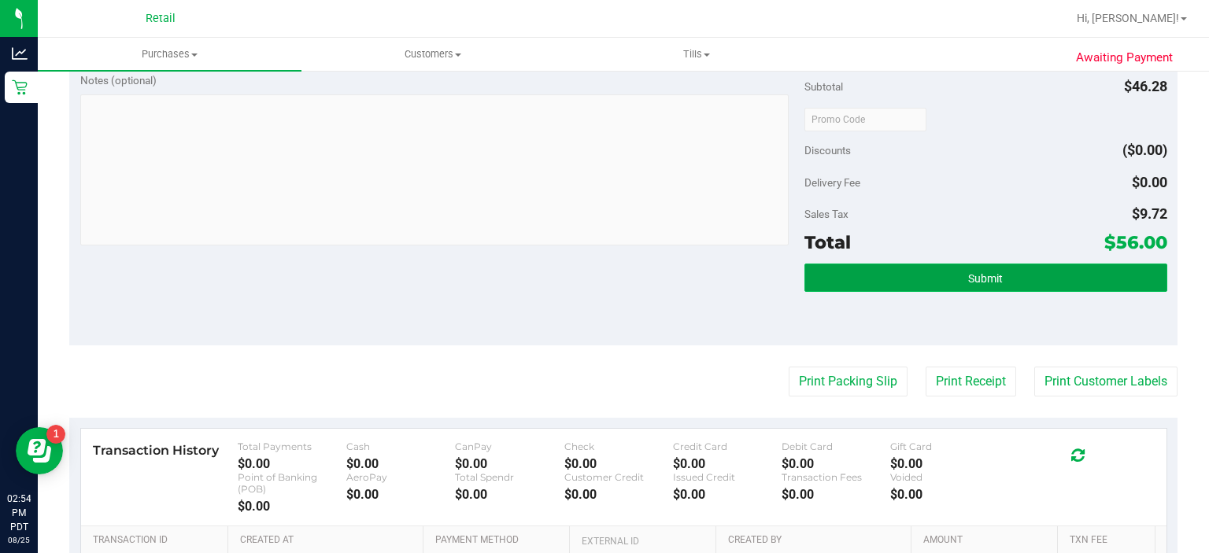
click at [982, 277] on span "Submit" at bounding box center [985, 278] width 35 height 13
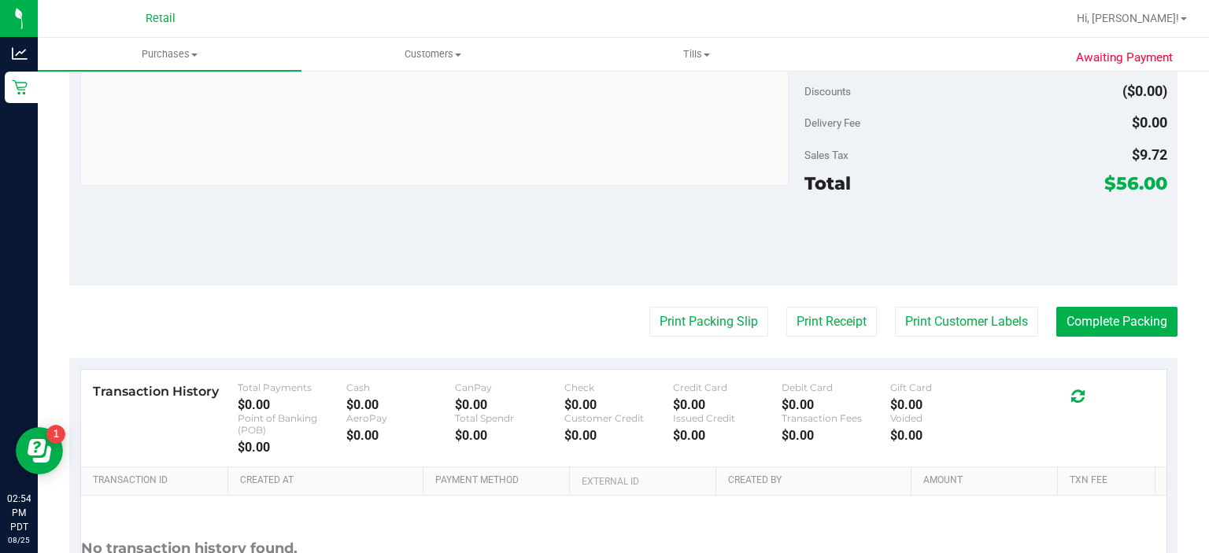
scroll to position [601, 0]
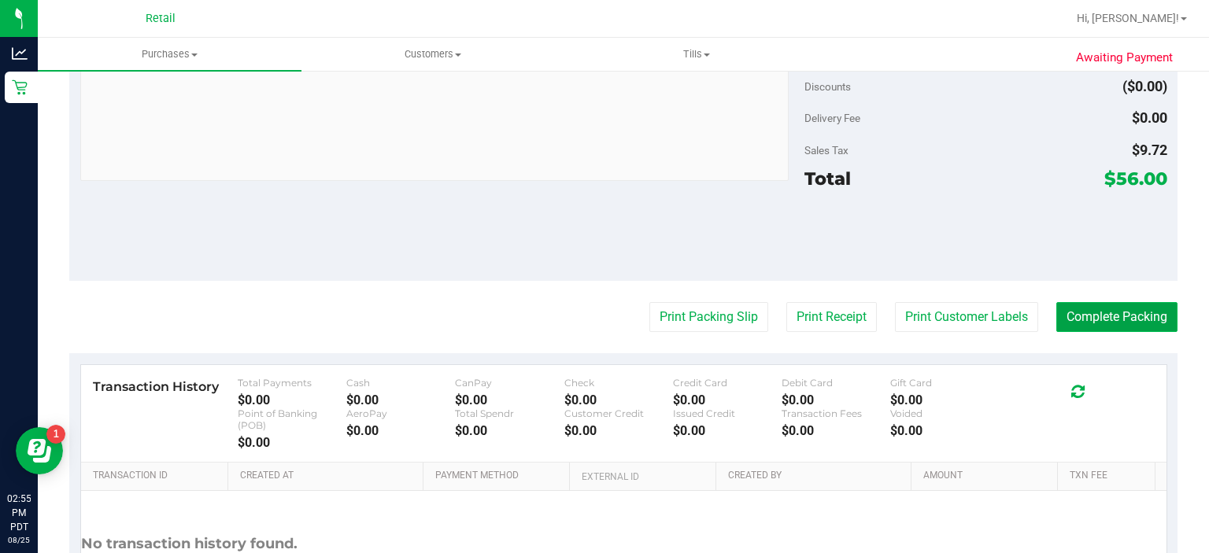
click at [1127, 316] on button "Complete Packing" at bounding box center [1116, 317] width 121 height 30
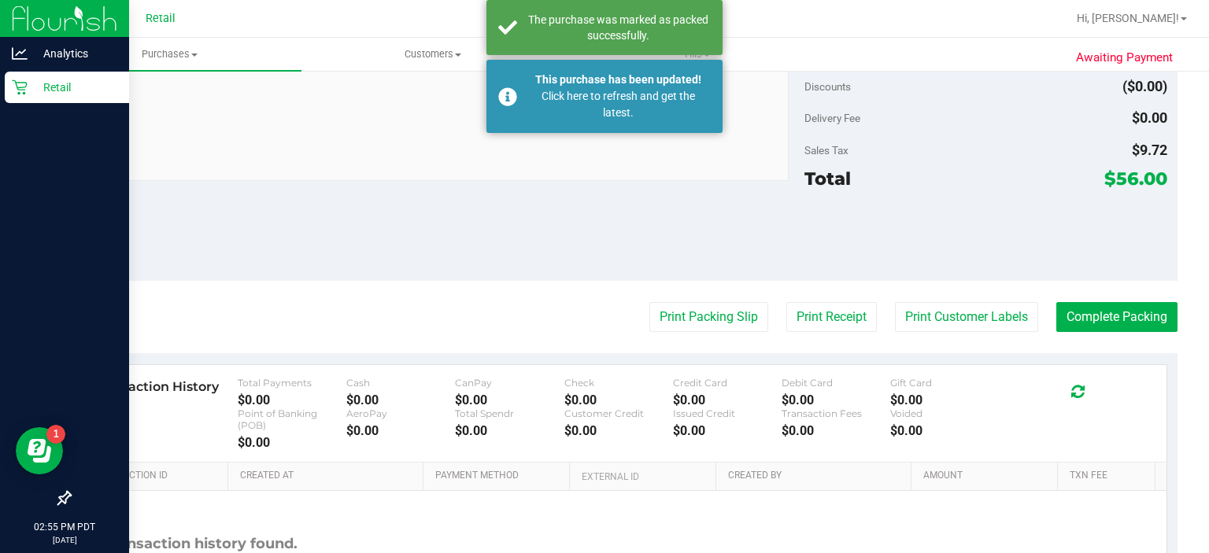
click at [5, 85] on div "Retail" at bounding box center [67, 87] width 124 height 31
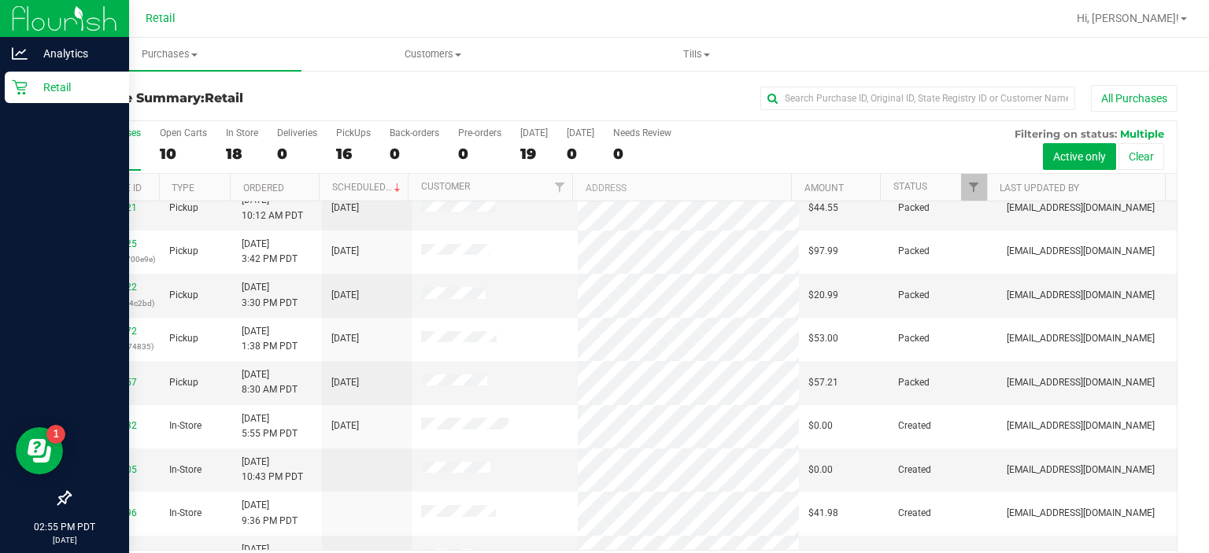
scroll to position [519, 0]
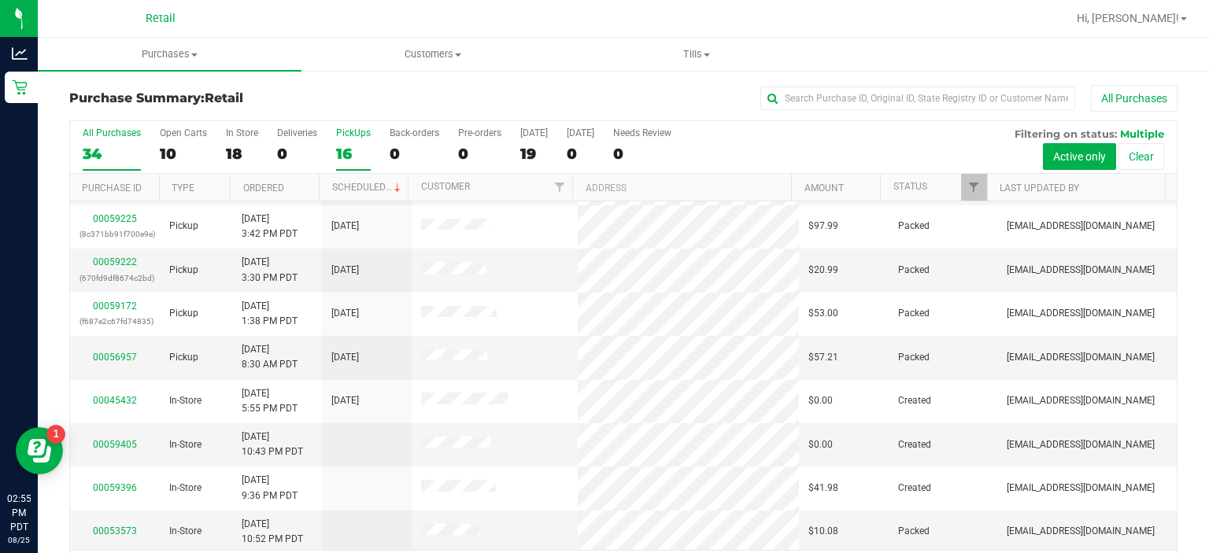
click at [353, 139] on label "PickUps 16" at bounding box center [353, 149] width 35 height 43
click at [0, 0] on input "PickUps 16" at bounding box center [0, 0] width 0 height 0
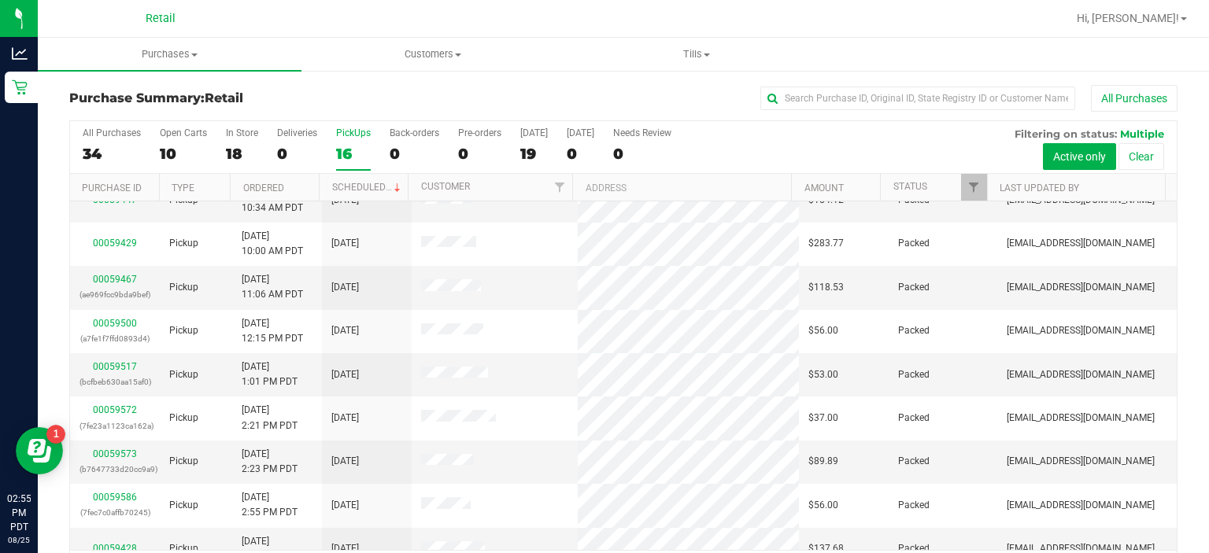
scroll to position [0, 0]
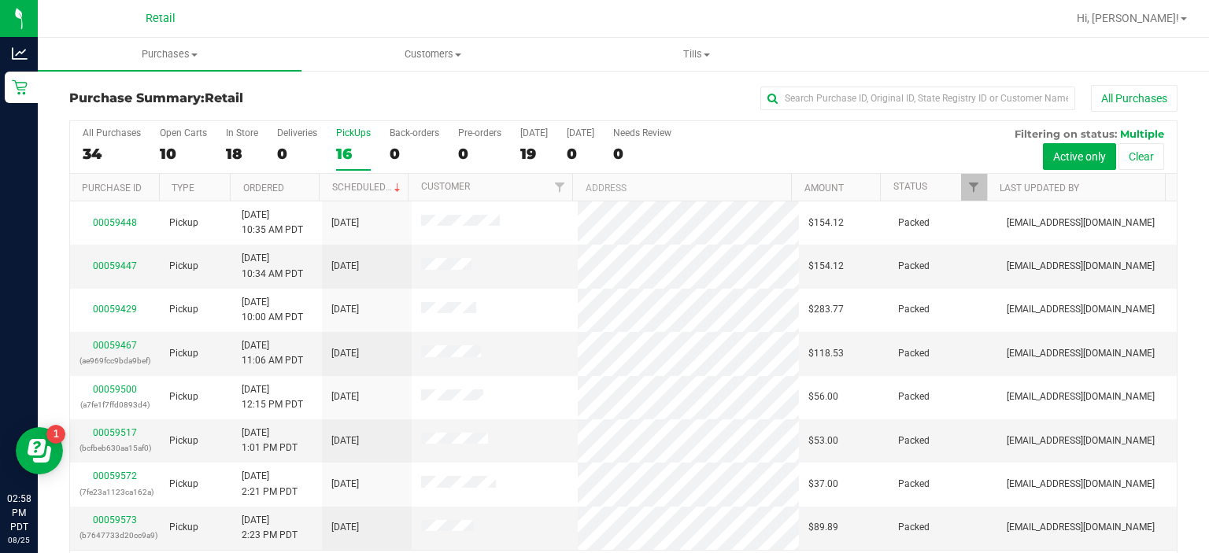
click at [360, 128] on div "PickUps" at bounding box center [353, 133] width 35 height 11
click at [0, 0] on input "PickUps 16" at bounding box center [0, 0] width 0 height 0
click at [353, 129] on div "PickUps" at bounding box center [353, 133] width 35 height 11
click at [0, 0] on input "PickUps 16" at bounding box center [0, 0] width 0 height 0
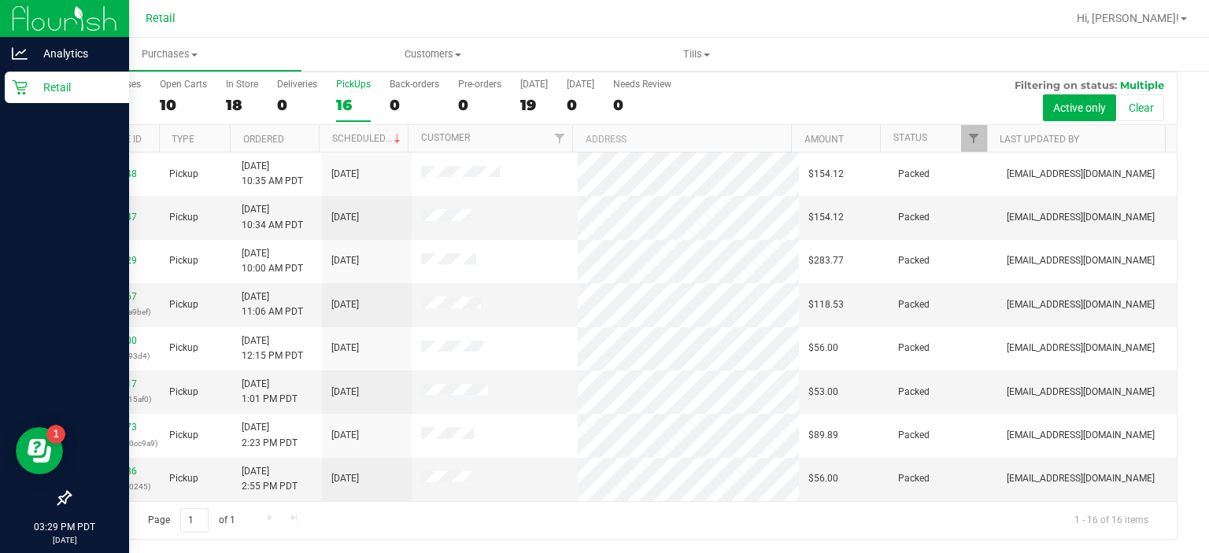
click at [25, 94] on icon at bounding box center [19, 87] width 15 height 15
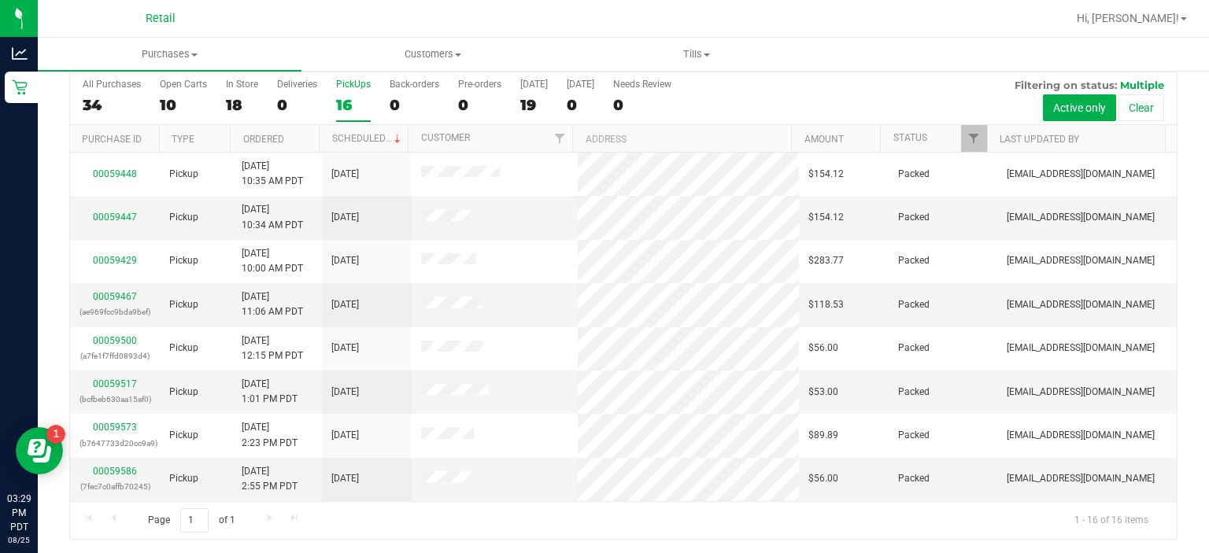
click at [359, 81] on div "PickUps" at bounding box center [353, 84] width 35 height 11
click at [0, 0] on input "PickUps 16" at bounding box center [0, 0] width 0 height 0
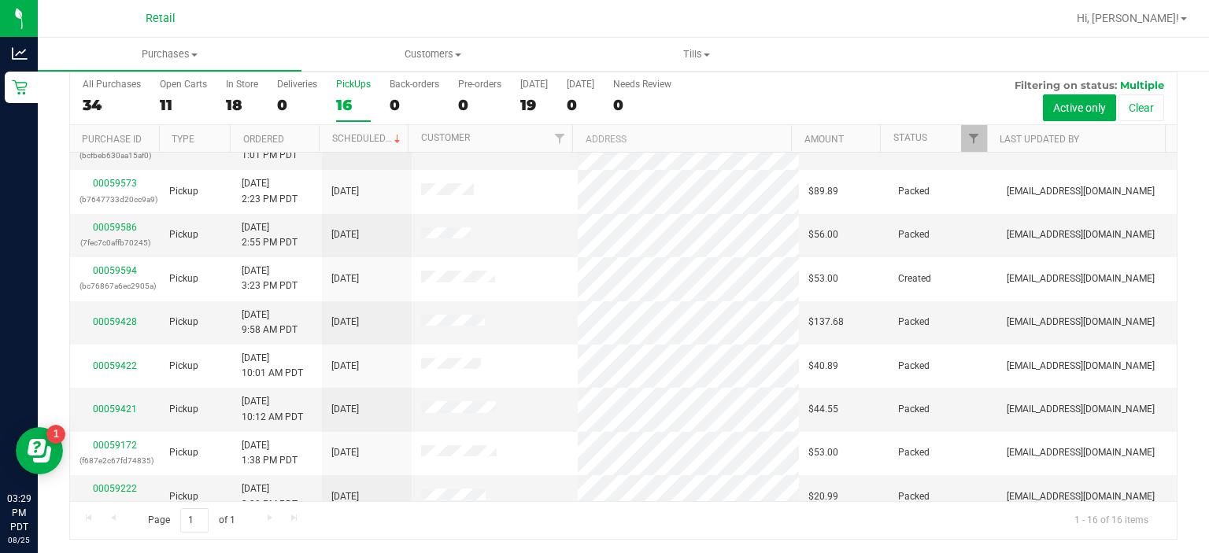
scroll to position [246, 0]
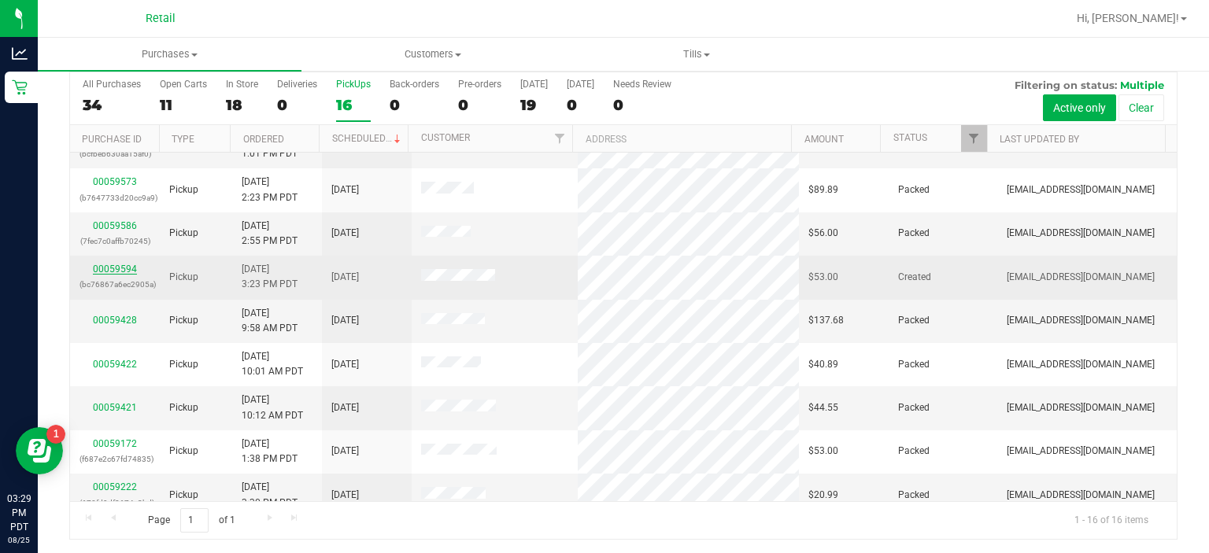
click at [113, 264] on link "00059594" at bounding box center [115, 269] width 44 height 11
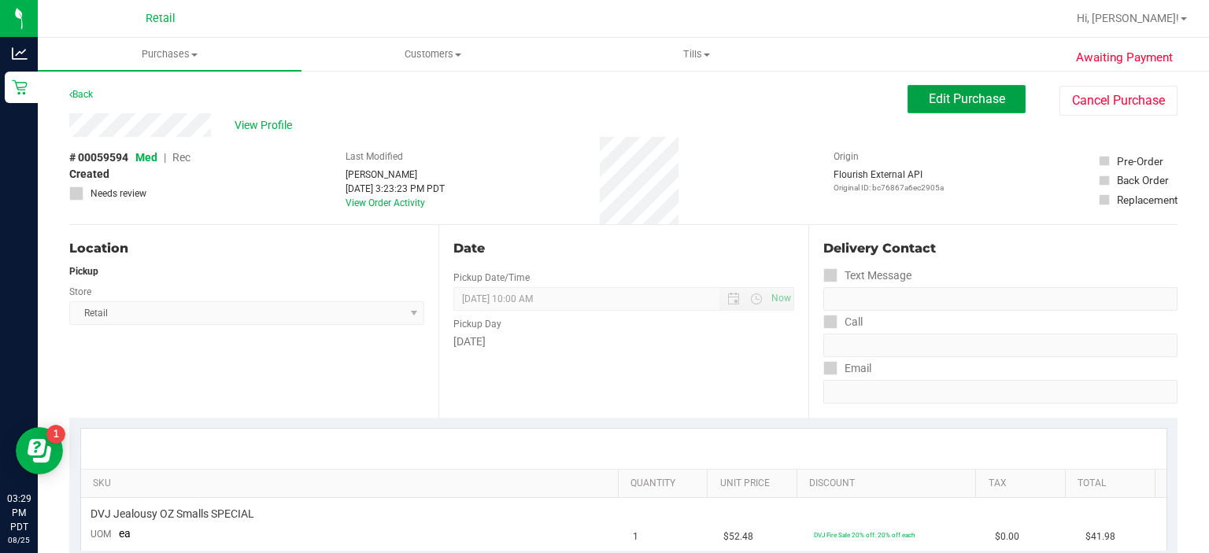
click at [945, 94] on span "Edit Purchase" at bounding box center [967, 98] width 76 height 15
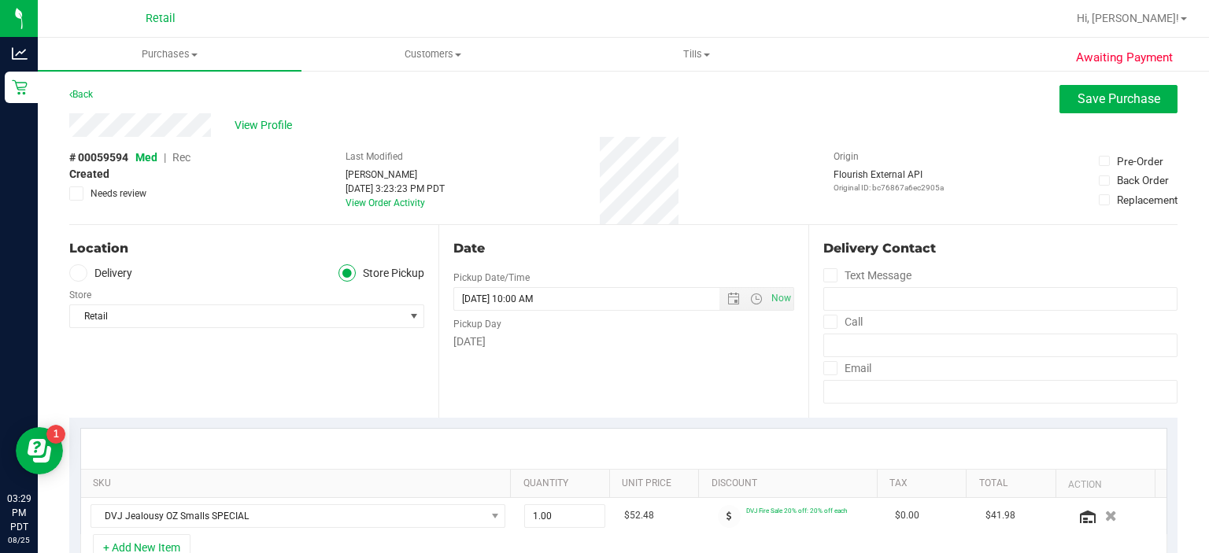
click at [188, 153] on span "Rec" at bounding box center [181, 157] width 18 height 13
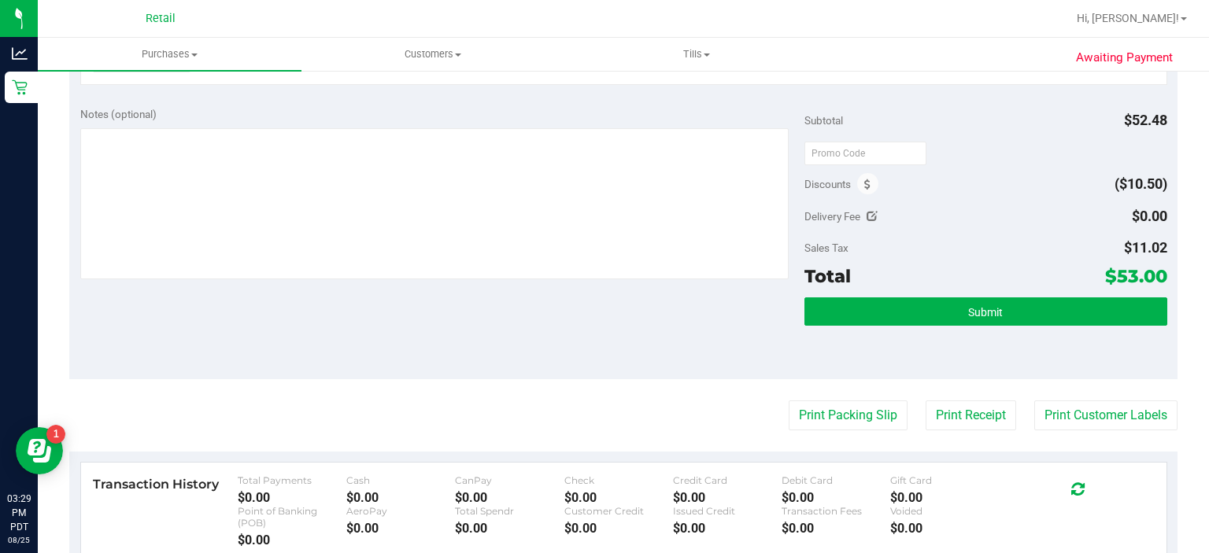
scroll to position [496, 0]
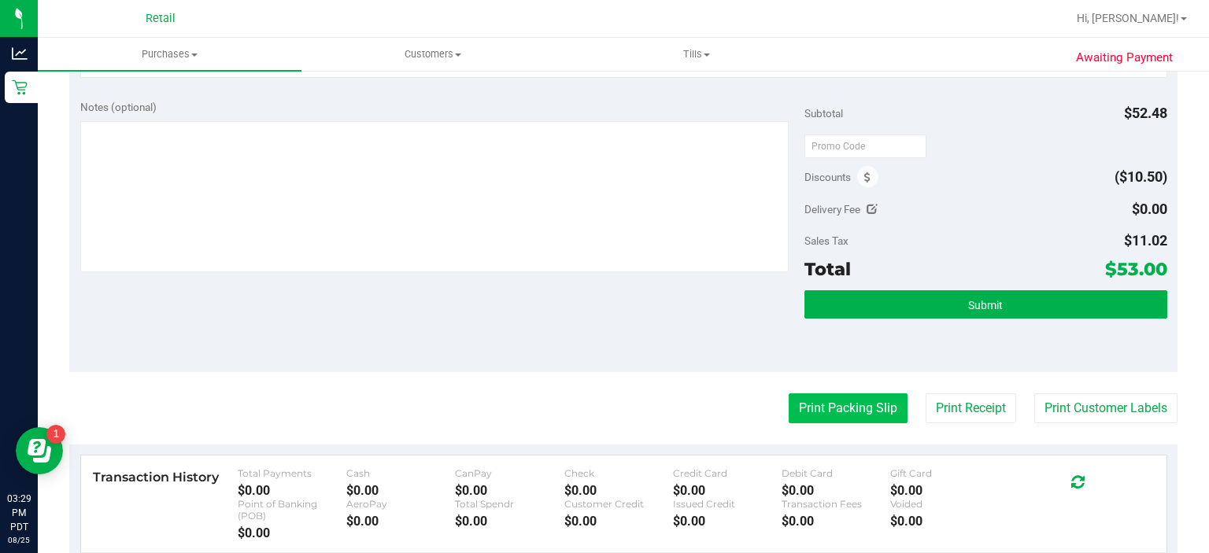
click at [822, 409] on button "Print Packing Slip" at bounding box center [848, 409] width 119 height 30
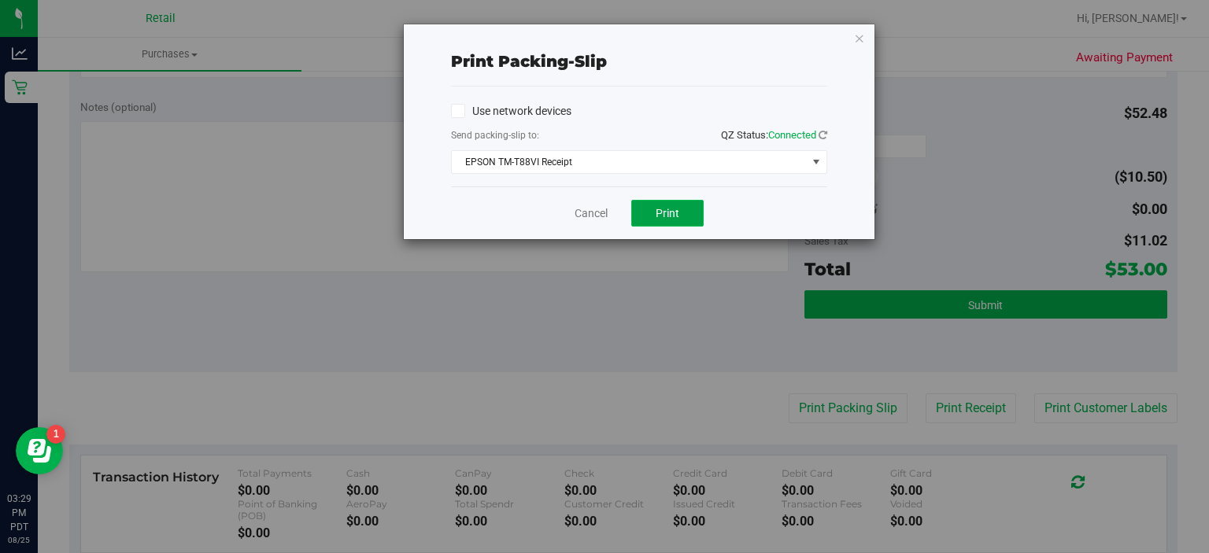
click at [670, 216] on span "Print" at bounding box center [668, 213] width 24 height 13
click at [581, 209] on link "Cancel" at bounding box center [591, 213] width 33 height 17
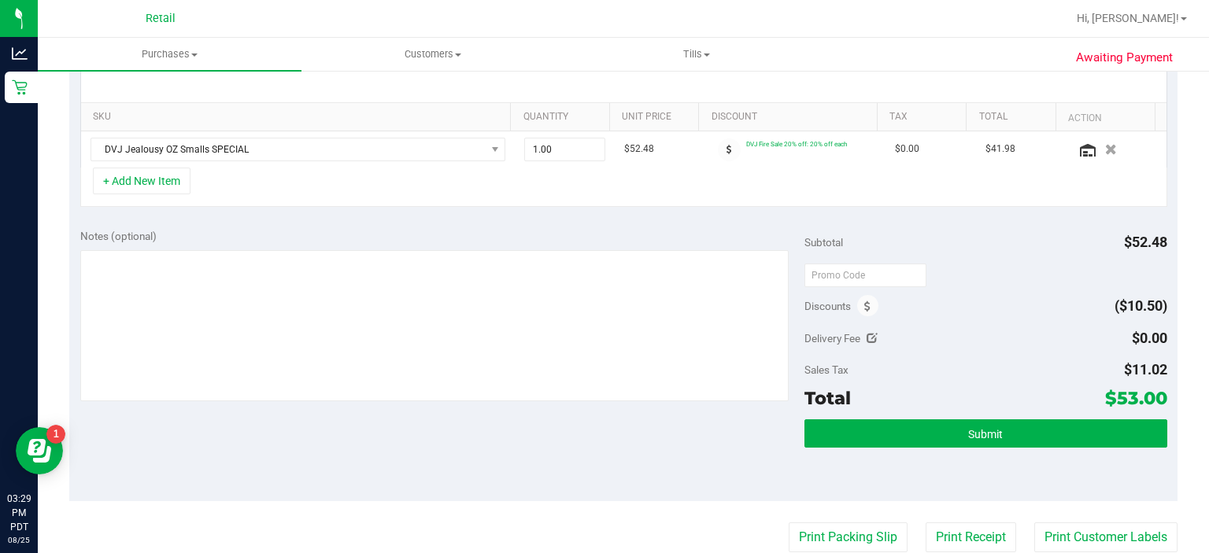
scroll to position [346, 0]
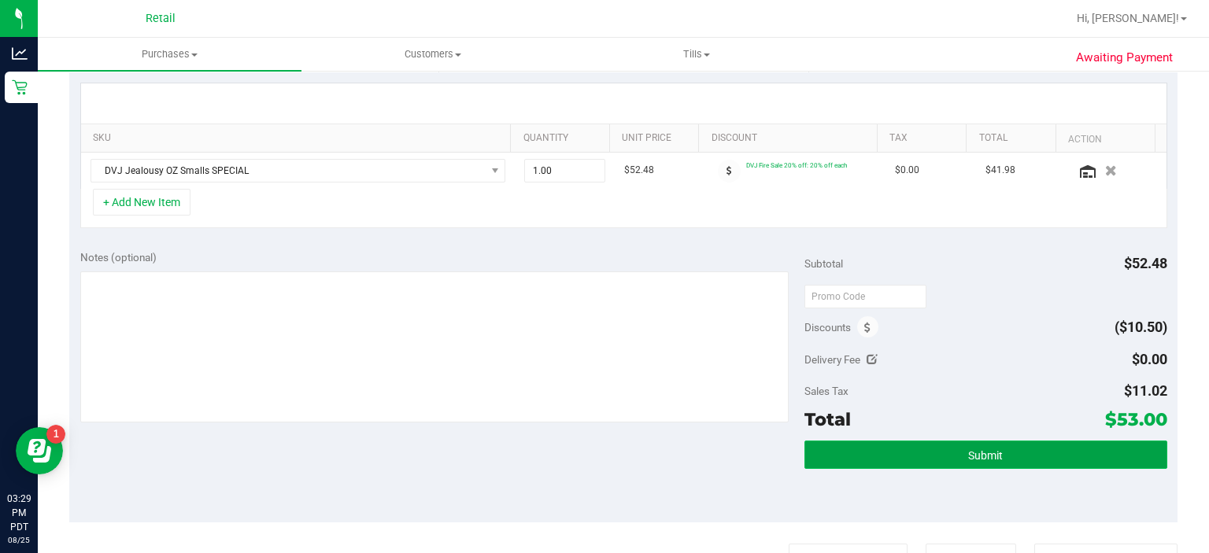
click at [957, 453] on button "Submit" at bounding box center [985, 455] width 362 height 28
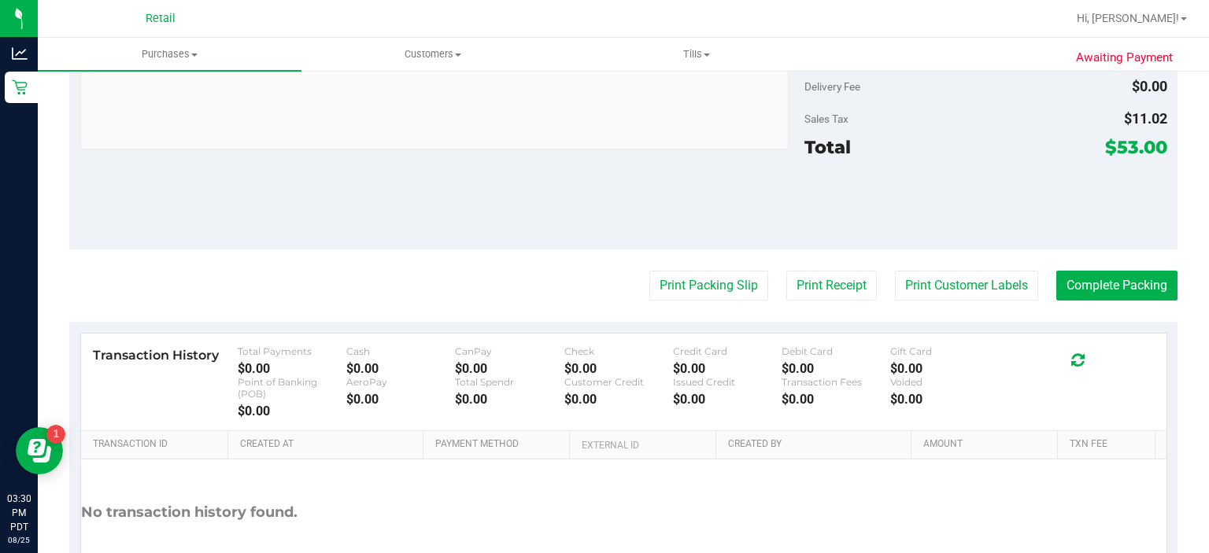
scroll to position [645, 0]
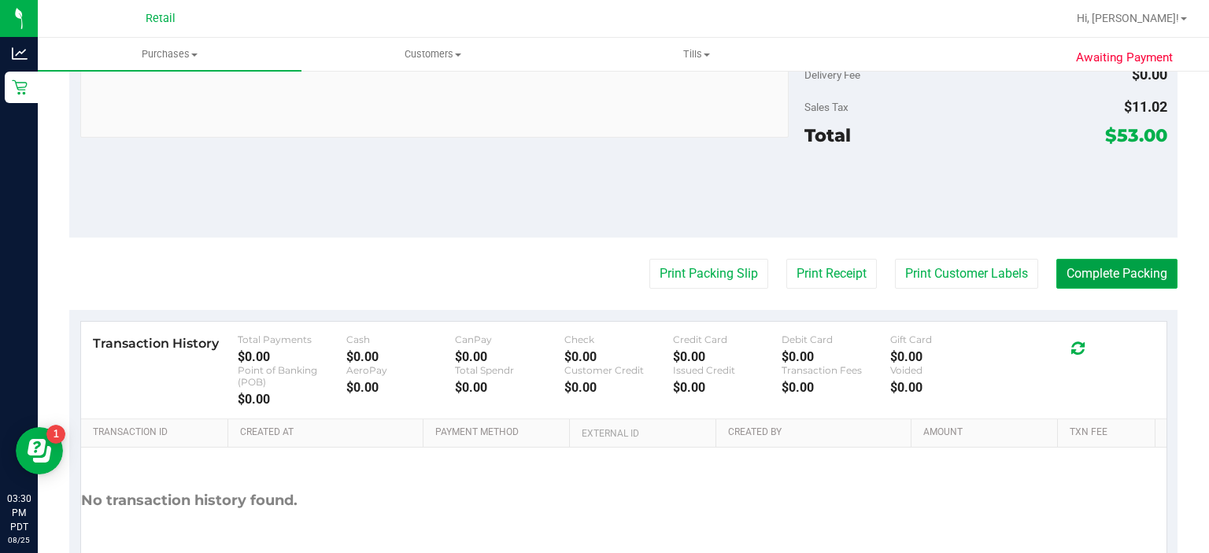
click at [1106, 268] on button "Complete Packing" at bounding box center [1116, 274] width 121 height 30
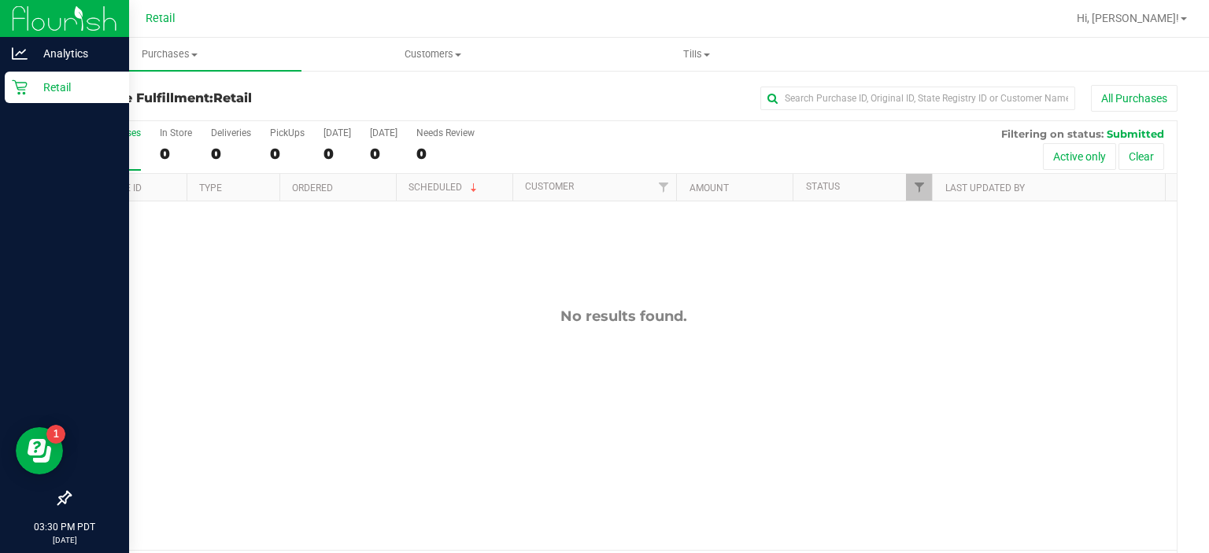
click at [0, 101] on link "Retail" at bounding box center [64, 89] width 129 height 34
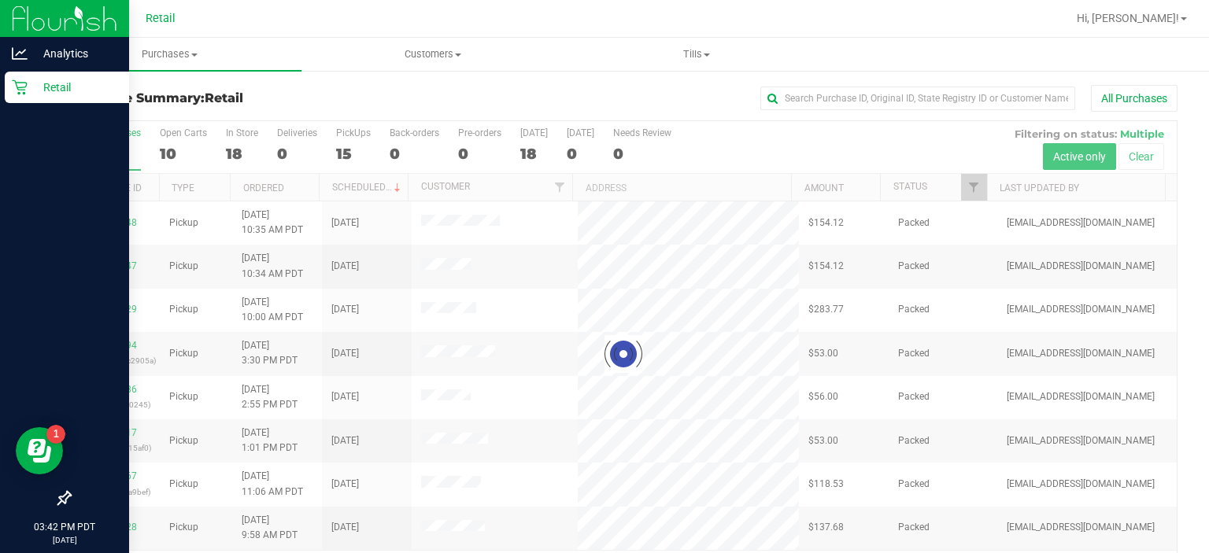
click at [22, 94] on icon at bounding box center [20, 87] width 16 height 16
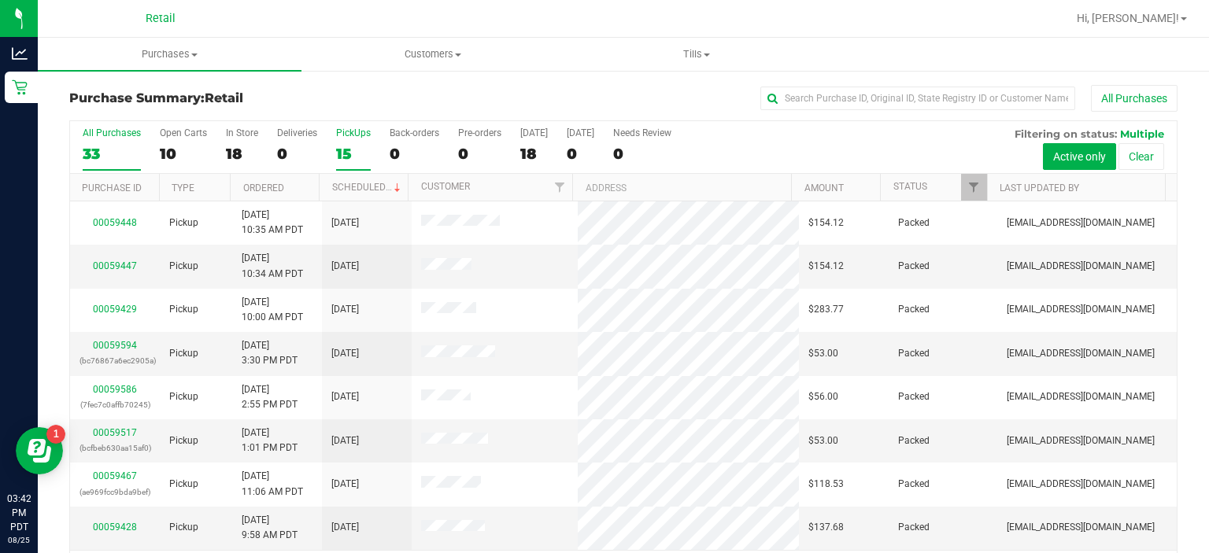
click at [352, 135] on div "PickUps" at bounding box center [353, 133] width 35 height 11
click at [0, 0] on input "PickUps 15" at bounding box center [0, 0] width 0 height 0
click at [1179, 22] on link "Hi, [PERSON_NAME]!" at bounding box center [1131, 18] width 123 height 17
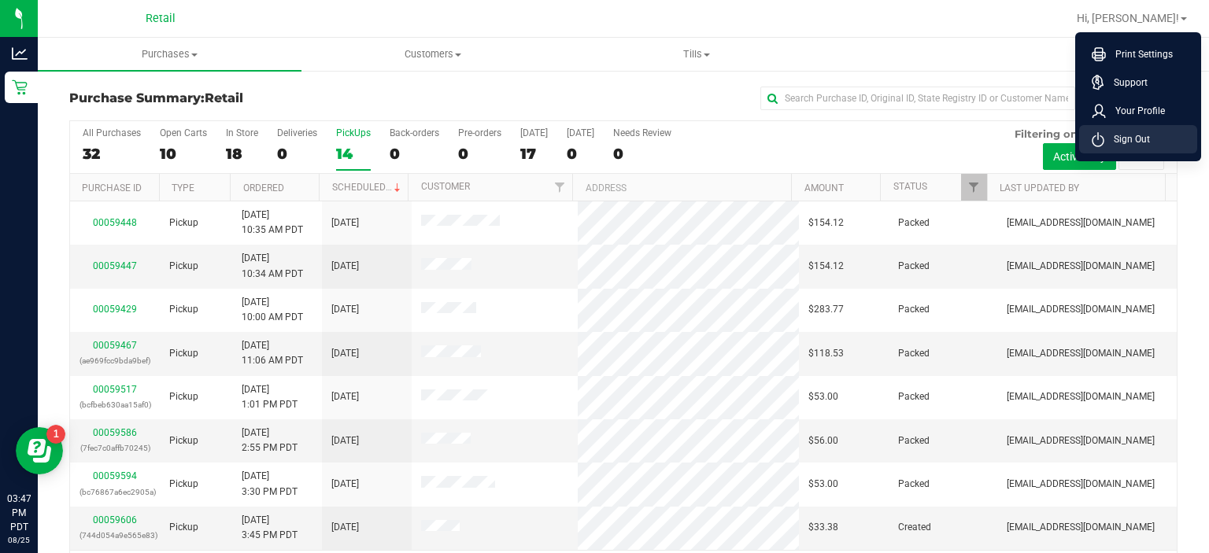
click at [1137, 139] on span "Sign Out" at bounding box center [1127, 139] width 46 height 16
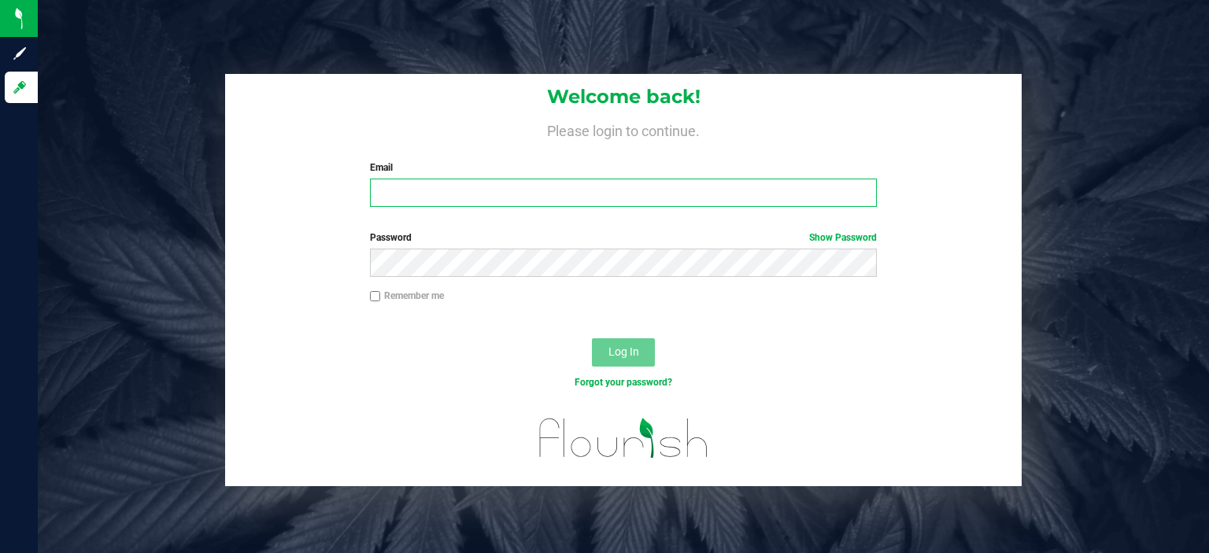
click at [471, 185] on input "Email" at bounding box center [624, 193] width 508 height 28
type input "[EMAIL_ADDRESS][DOMAIN_NAME]"
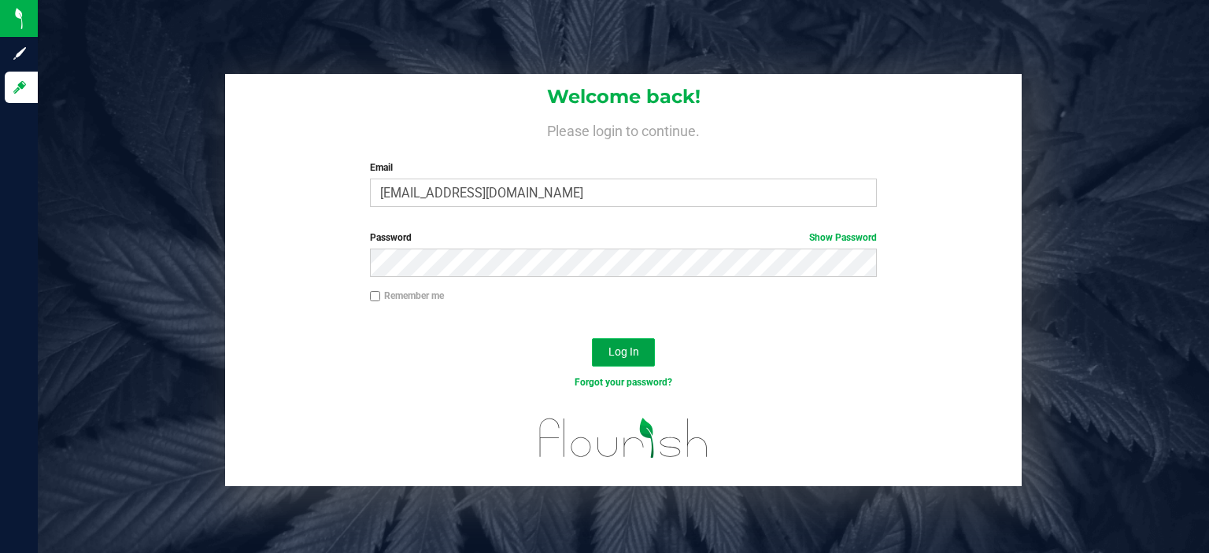
click at [637, 346] on span "Log In" at bounding box center [623, 352] width 31 height 13
